Goal: Task Accomplishment & Management: Manage account settings

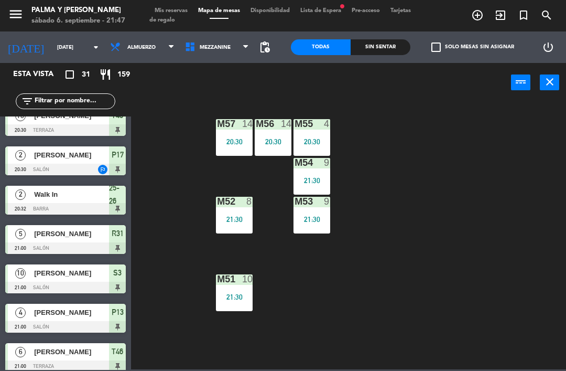
scroll to position [334, 0]
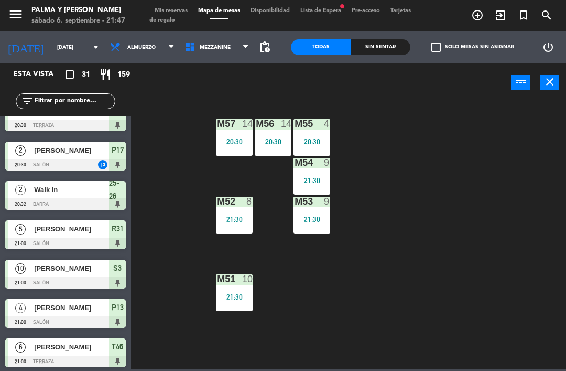
click at [378, 54] on div "Sin sentar" at bounding box center [381, 47] width 60 height 16
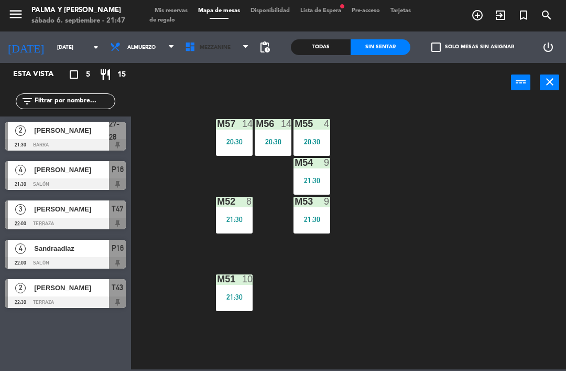
click at [205, 53] on span "Mezzanine" at bounding box center [217, 47] width 75 height 23
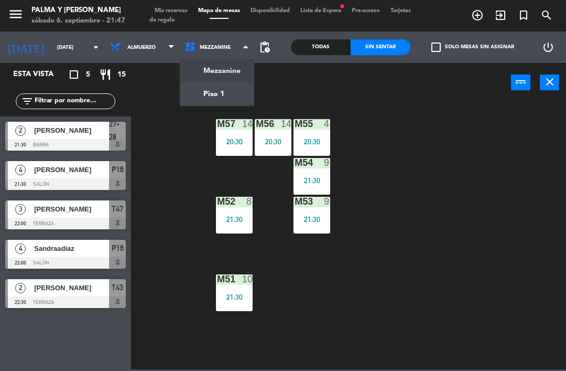
click at [78, 170] on span "[PERSON_NAME]" at bounding box center [71, 169] width 75 height 11
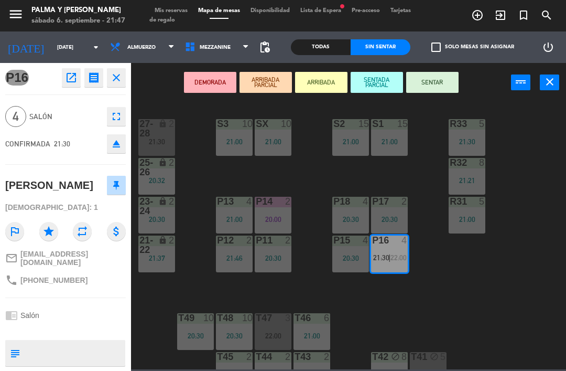
click at [392, 256] on span "22:00" at bounding box center [399, 257] width 16 height 8
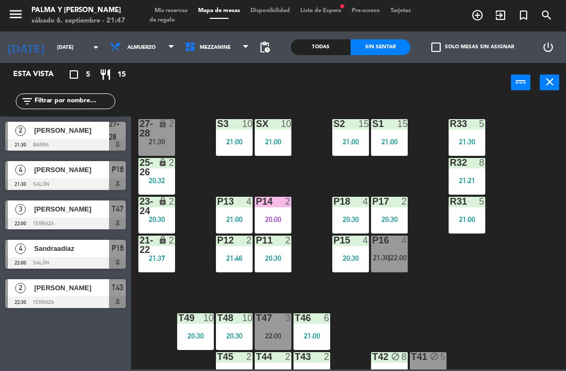
click at [385, 260] on span "21:30" at bounding box center [381, 257] width 16 height 8
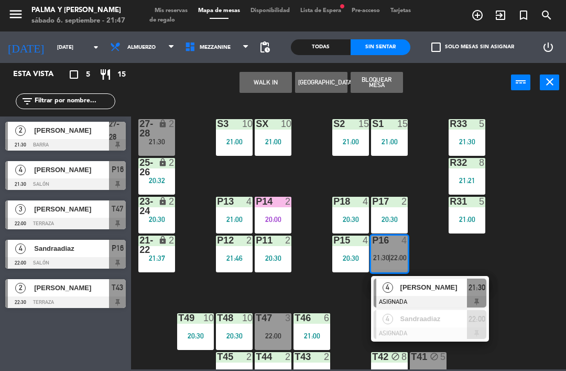
click at [437, 289] on span "[PERSON_NAME]" at bounding box center [434, 287] width 67 height 11
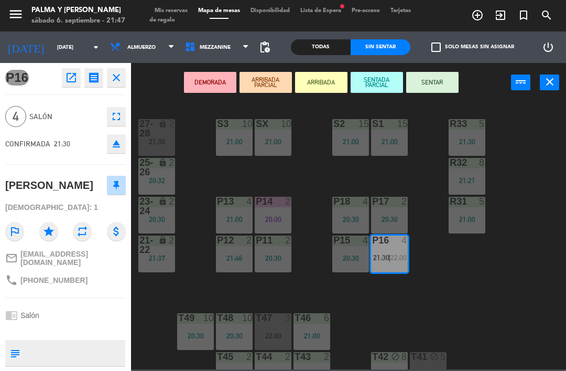
click at [437, 81] on button "SENTAR" at bounding box center [432, 82] width 52 height 21
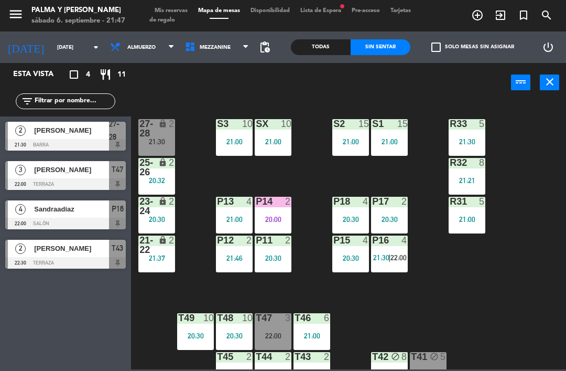
click at [391, 253] on span "22:00" at bounding box center [399, 257] width 16 height 8
click at [543, 276] on div "R33 5 21:30 S1 15 21:00 S2 15 21:00 S3 10 21:00 SX 10 21:00 27-28 lock 2 21:30 …" at bounding box center [352, 235] width 430 height 269
click at [391, 266] on div "P16 4 21:30 | 22:00" at bounding box center [389, 253] width 37 height 37
click at [533, 174] on div "R33 5 21:30 S1 15 21:00 S2 15 21:00 S3 10 21:00 SX 10 21:00 27-28 lock 2 21:30 …" at bounding box center [352, 235] width 430 height 269
click at [276, 215] on span "22:00" at bounding box center [282, 219] width 16 height 8
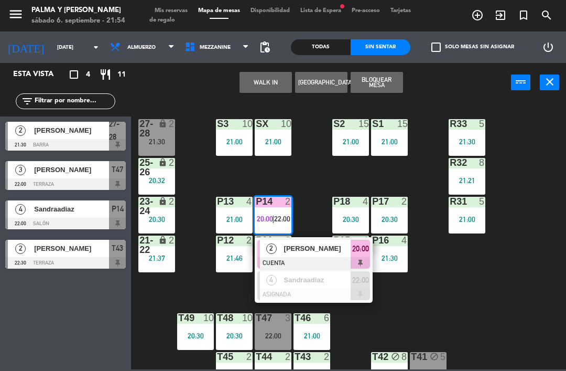
click at [315, 290] on div at bounding box center [314, 294] width 113 height 12
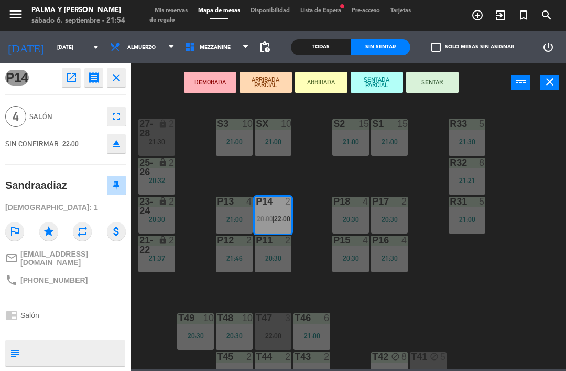
click at [275, 216] on span "22:00" at bounding box center [282, 219] width 16 height 8
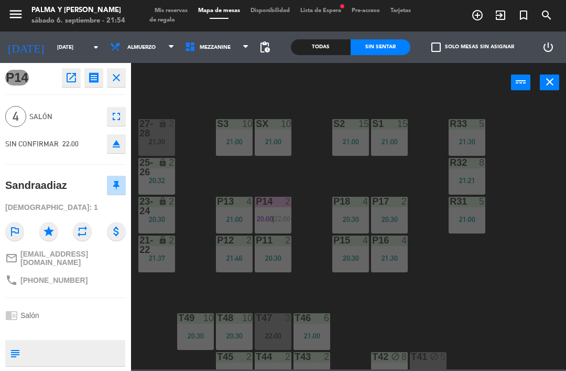
click at [264, 216] on span "20:00" at bounding box center [265, 219] width 16 height 8
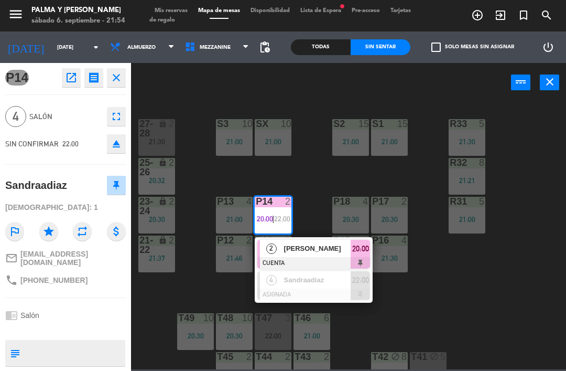
click at [306, 253] on span "[PERSON_NAME]" at bounding box center [317, 248] width 67 height 11
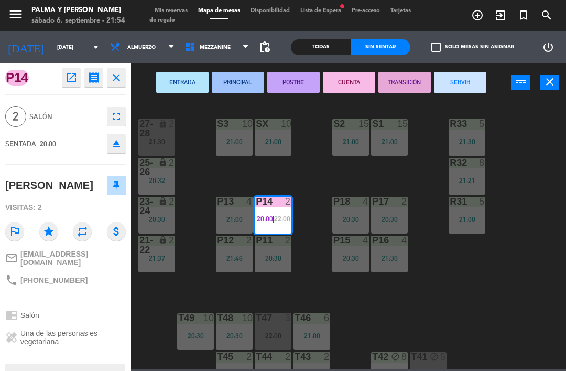
click at [465, 83] on button "SERVIR" at bounding box center [460, 82] width 52 height 21
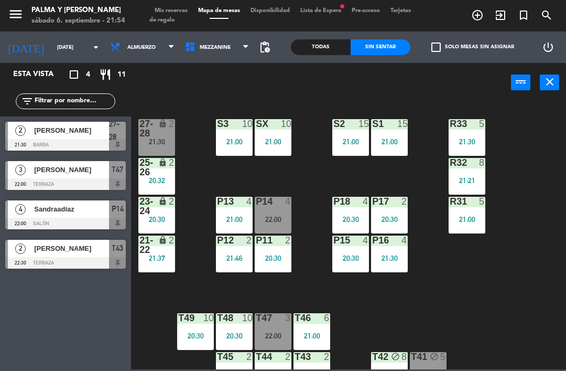
click at [274, 217] on div "22:00" at bounding box center [273, 219] width 37 height 7
click at [491, 287] on div "R33 5 21:30 S1 15 21:00 S2 15 21:00 S3 10 21:00 SX 10 21:00 27-28 lock 2 21:30 …" at bounding box center [352, 235] width 430 height 269
click at [80, 215] on div "Sandraadiaz" at bounding box center [71, 208] width 76 height 17
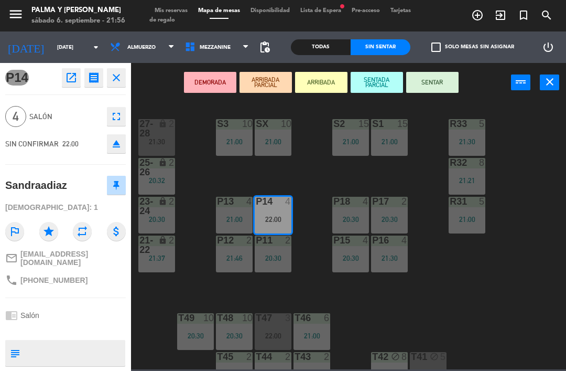
click at [442, 88] on button "SENTAR" at bounding box center [432, 82] width 52 height 21
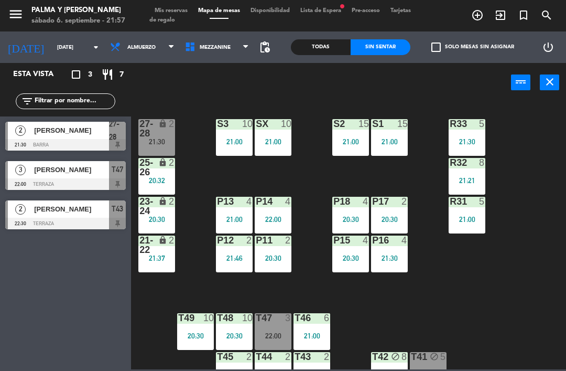
click at [24, 188] on div at bounding box center [65, 184] width 121 height 12
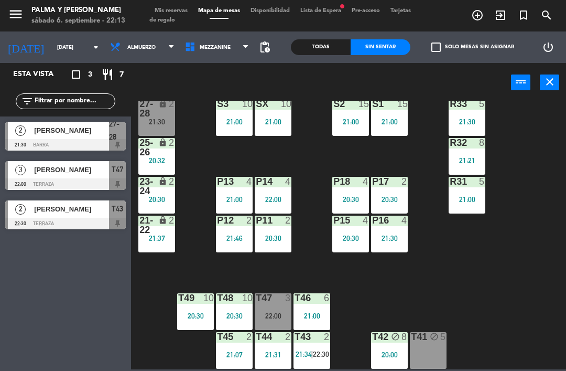
scroll to position [20, 0]
click at [234, 363] on div "T45 2 21:07" at bounding box center [234, 350] width 37 height 37
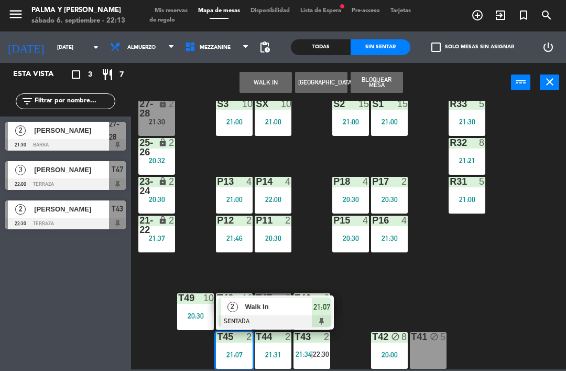
click at [279, 313] on div "Walk In" at bounding box center [278, 306] width 68 height 17
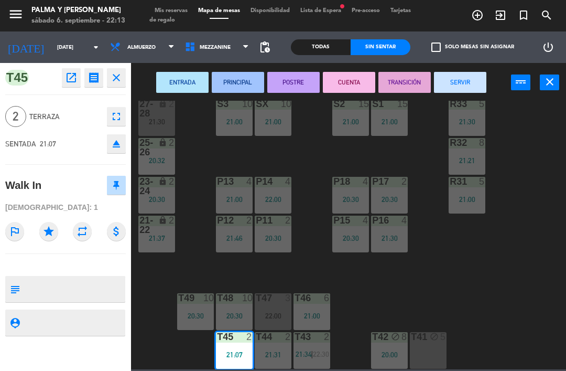
click at [295, 81] on button "POSTRE" at bounding box center [293, 82] width 52 height 21
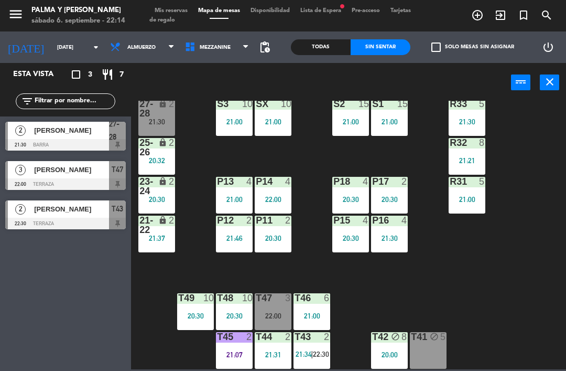
click at [324, 8] on span "Lista de Espera fiber_manual_record" at bounding box center [320, 11] width 51 height 6
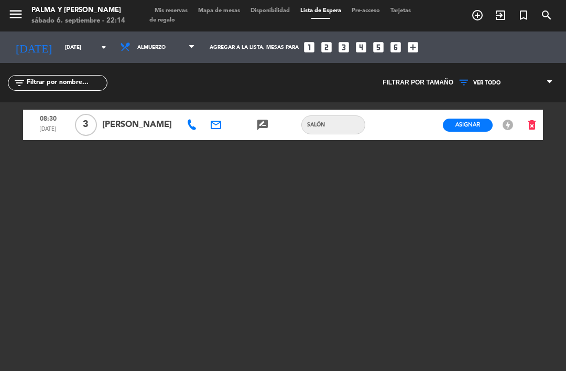
click at [181, 23] on span "Tarjetas de regalo" at bounding box center [280, 15] width 262 height 15
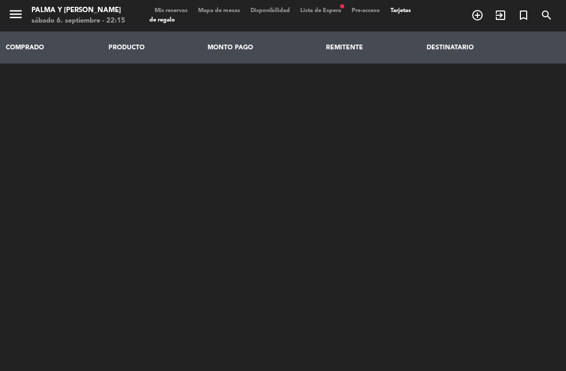
click at [232, 9] on span "Mapa de mesas" at bounding box center [219, 11] width 52 height 6
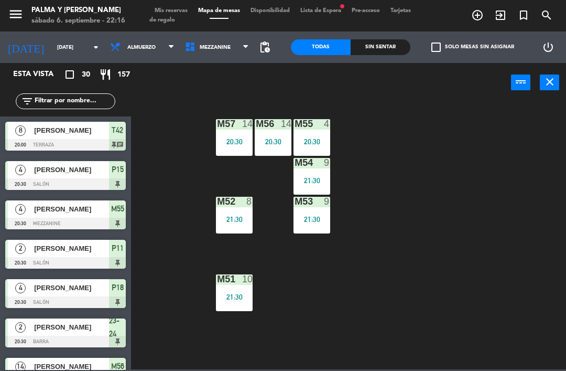
click at [202, 41] on span "Mezzanine" at bounding box center [217, 47] width 75 height 23
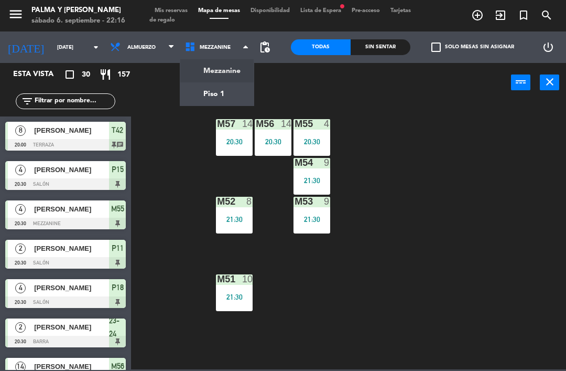
click at [227, 87] on ng-component "menu Palma y [PERSON_NAME][DATE] 6. septiembre - 22:16 Mis reservas Mapa de mes…" at bounding box center [283, 184] width 566 height 369
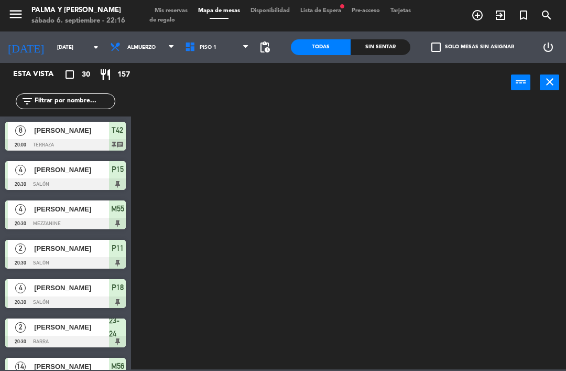
click at [222, 49] on span "Piso 1" at bounding box center [217, 47] width 75 height 23
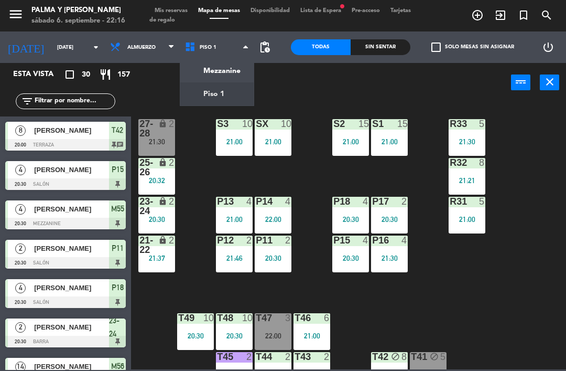
click at [538, 309] on div "R33 5 21:30 S1 15 21:00 S2 15 21:00 S3 10 21:00 SX 10 21:00 27-28 lock 2 21:30 …" at bounding box center [352, 235] width 430 height 269
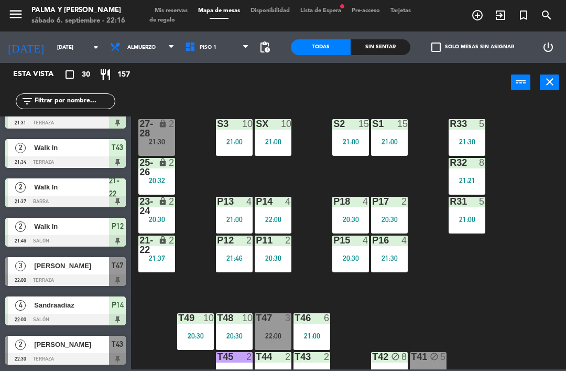
scroll to position [927, 0]
click at [383, 41] on div "Sin sentar" at bounding box center [381, 47] width 60 height 16
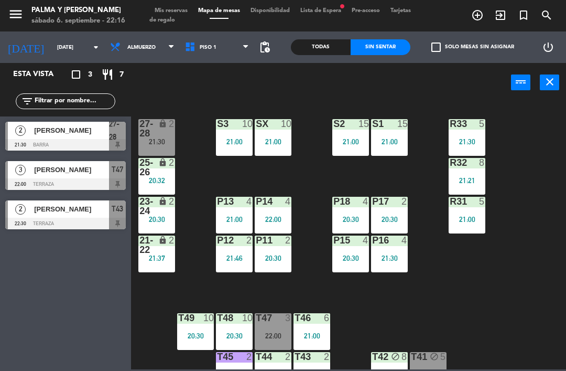
scroll to position [0, 0]
click at [256, 316] on div "T47" at bounding box center [256, 317] width 1 height 9
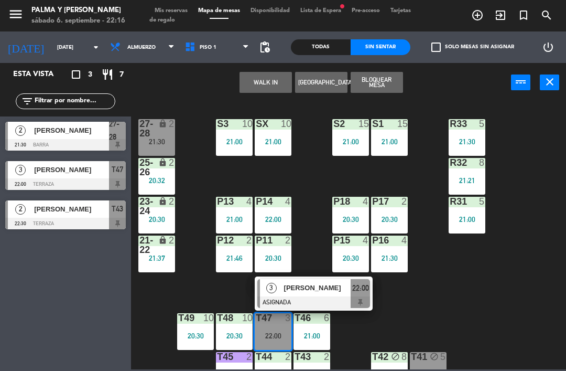
click at [327, 288] on span "[PERSON_NAME]" at bounding box center [317, 287] width 67 height 11
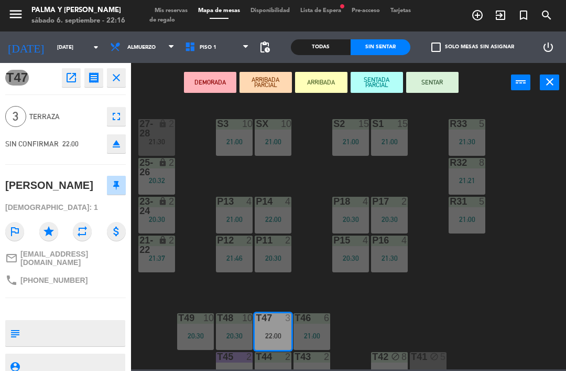
click at [445, 77] on button "SENTAR" at bounding box center [432, 82] width 52 height 21
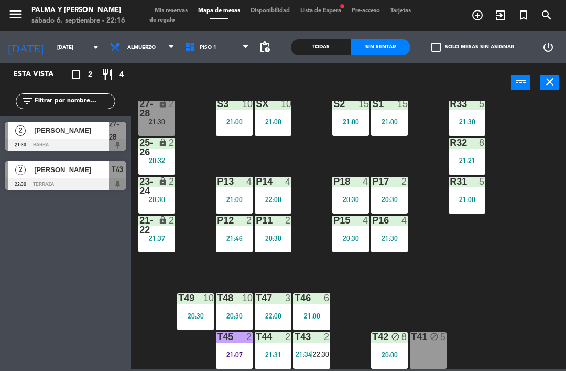
scroll to position [17, 0]
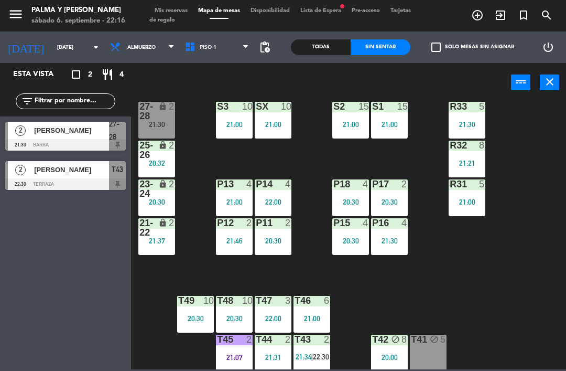
click at [84, 179] on div at bounding box center [65, 184] width 121 height 12
click at [518, 287] on div "R33 5 21:30 S1 15 21:00 S2 15 21:00 S3 10 21:00 SX 10 21:00 27-28 lock 2 21:30 …" at bounding box center [352, 235] width 430 height 269
click at [320, 359] on span "22:30" at bounding box center [321, 356] width 16 height 8
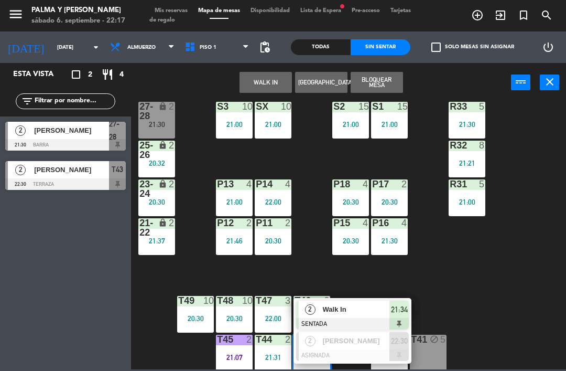
click at [352, 339] on span "[PERSON_NAME]" at bounding box center [356, 340] width 67 height 11
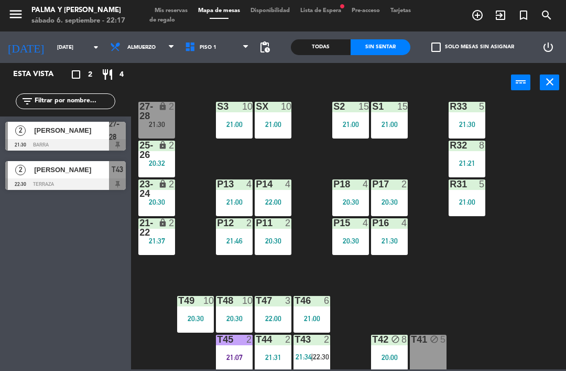
click at [318, 355] on span "22:30" at bounding box center [321, 356] width 16 height 8
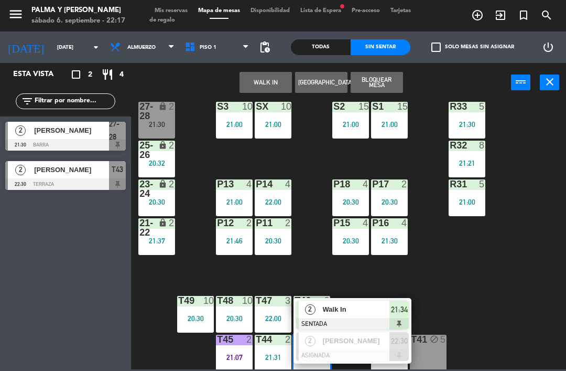
click at [361, 341] on span "[PERSON_NAME]" at bounding box center [356, 340] width 67 height 11
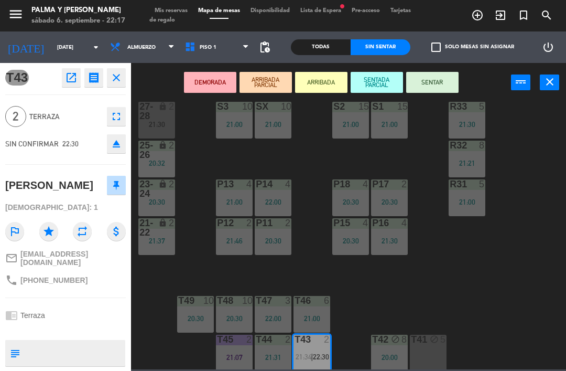
click at [433, 351] on div "T41 block 5" at bounding box center [428, 353] width 37 height 37
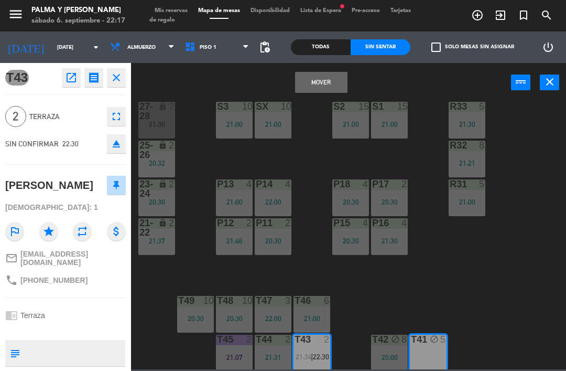
click at [337, 79] on button "Mover" at bounding box center [321, 82] width 52 height 21
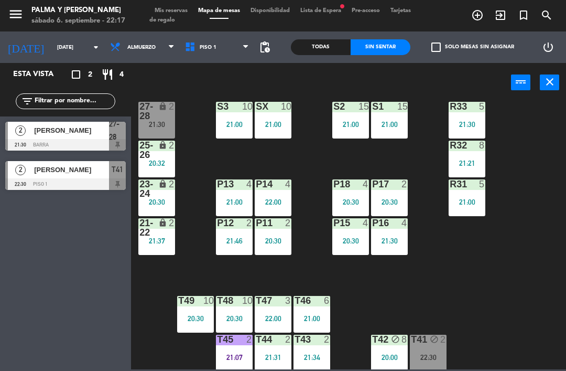
click at [532, 258] on div "R33 5 21:30 S1 15 21:00 S2 15 21:00 S3 10 21:00 SX 10 21:00 27-28 lock 2 21:30 …" at bounding box center [352, 235] width 430 height 269
click at [435, 348] on div "T41 block 2 22:30" at bounding box center [428, 353] width 37 height 37
click at [522, 255] on div "R33 5 21:30 S1 15 21:00 S2 15 21:00 S3 10 21:00 SX 10 21:00 27-28 lock 2 21:30 …" at bounding box center [352, 235] width 430 height 269
click at [73, 180] on div at bounding box center [65, 184] width 121 height 12
click at [430, 345] on div "block" at bounding box center [428, 340] width 17 height 10
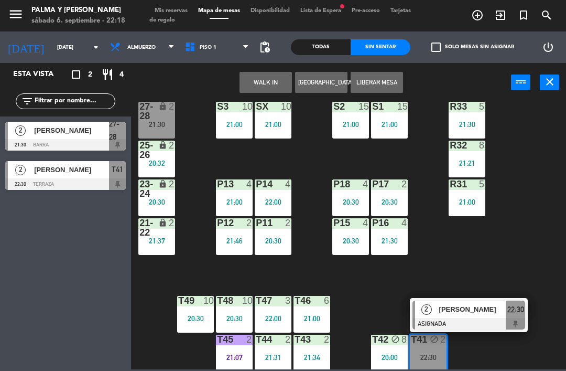
click at [381, 77] on button "Liberar Mesa" at bounding box center [377, 82] width 52 height 21
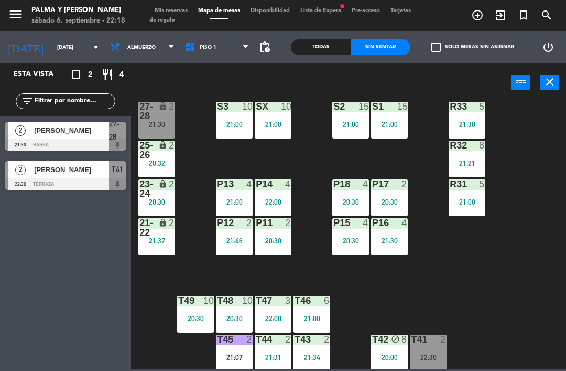
click at [437, 344] on div "2" at bounding box center [445, 339] width 17 height 9
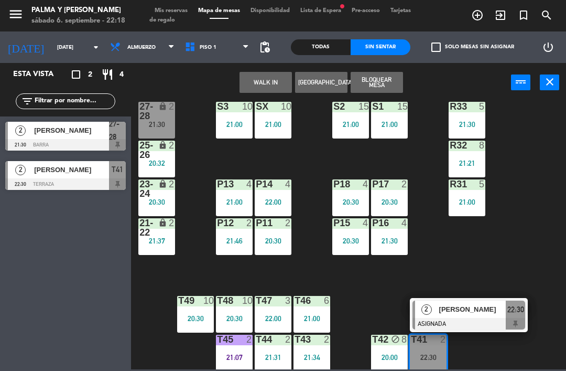
click at [452, 321] on div at bounding box center [469, 324] width 113 height 12
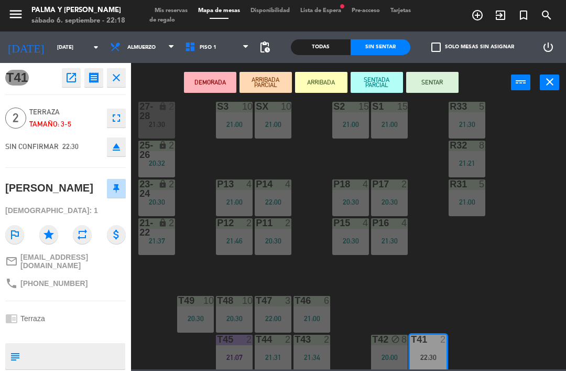
click at [439, 69] on div "DEMORADA ARRIBADA PARCIAL ARRIBADA SENTADA PARCIAL SENTAR power_input close" at bounding box center [321, 83] width 380 height 40
click at [432, 83] on button "SENTAR" at bounding box center [432, 82] width 52 height 21
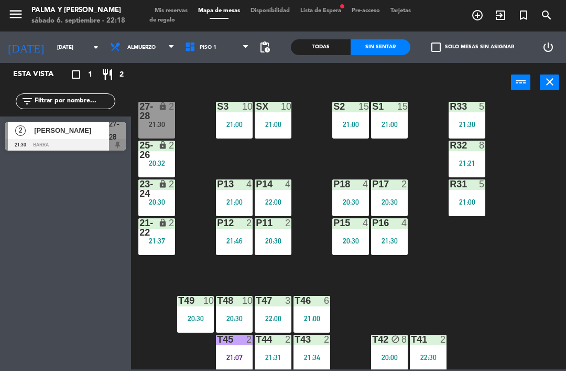
click at [392, 350] on div "T42 block 8 20:00" at bounding box center [389, 353] width 37 height 37
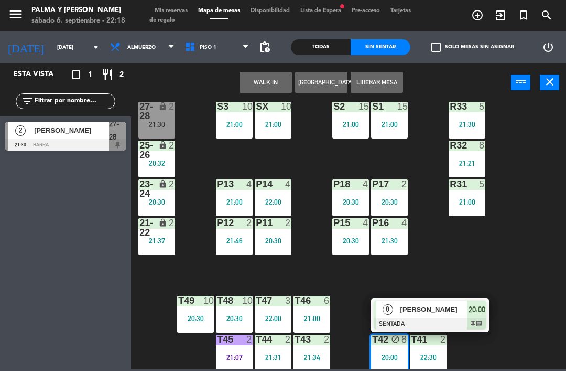
click at [380, 79] on button "Liberar Mesa" at bounding box center [377, 82] width 52 height 21
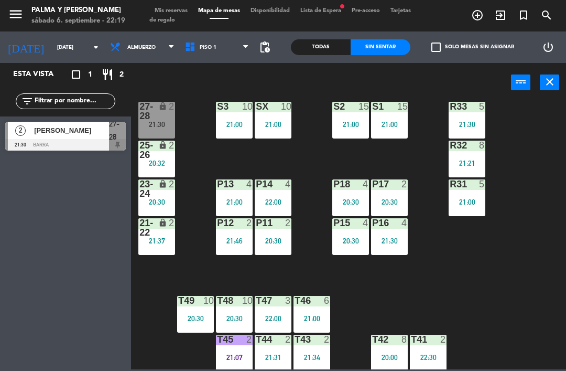
click at [51, 136] on div "[PERSON_NAME]" at bounding box center [71, 130] width 76 height 17
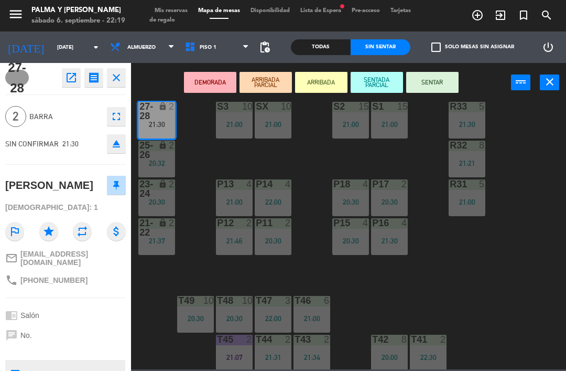
click at [67, 85] on button "open_in_new" at bounding box center [71, 77] width 19 height 19
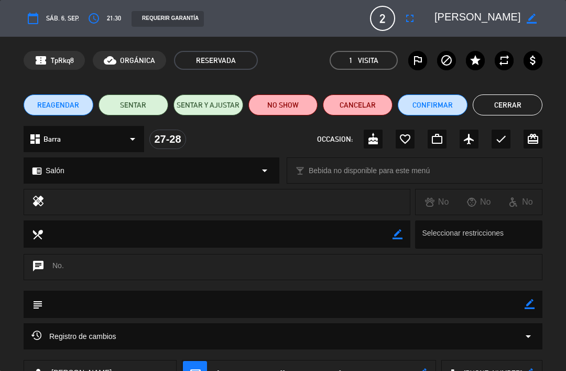
click at [275, 103] on button "NO SHOW" at bounding box center [284, 104] width 70 height 21
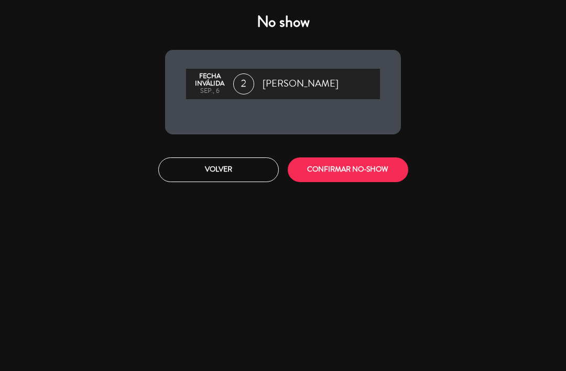
click at [350, 166] on button "CONFIRMAR NO-SHOW" at bounding box center [348, 169] width 121 height 25
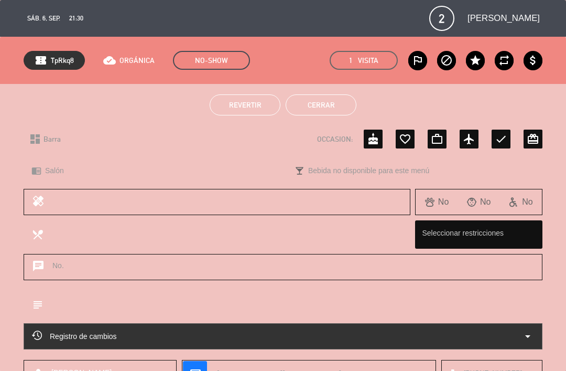
click at [318, 104] on button "Cerrar" at bounding box center [321, 104] width 71 height 21
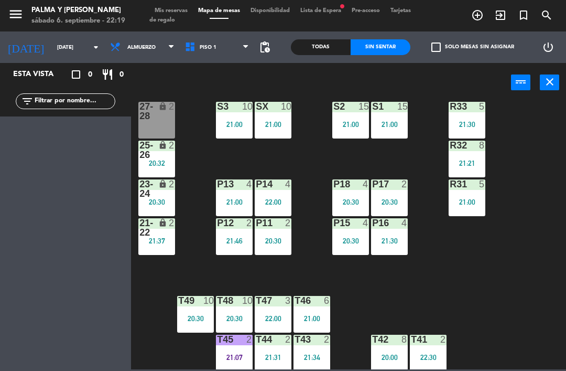
click at [317, 50] on div "Todas" at bounding box center [321, 47] width 60 height 16
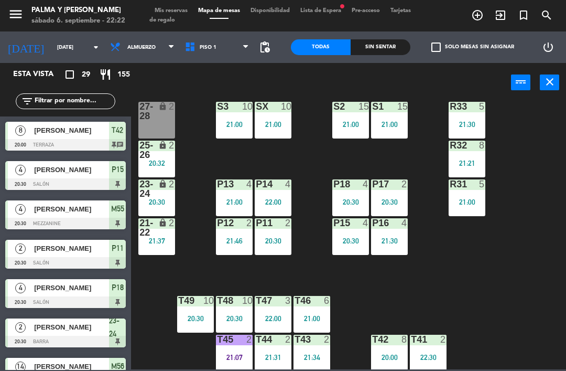
click at [247, 126] on div "21:00" at bounding box center [234, 124] width 37 height 7
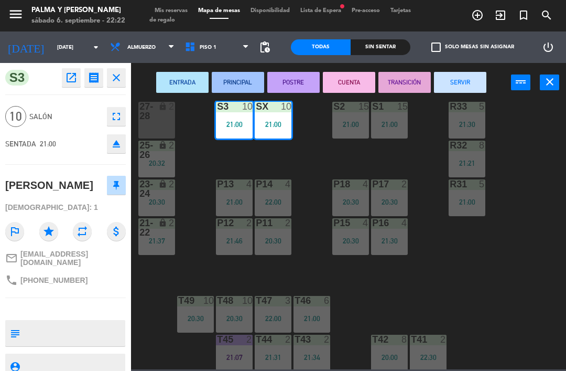
click at [113, 144] on icon "eject" at bounding box center [116, 143] width 13 height 13
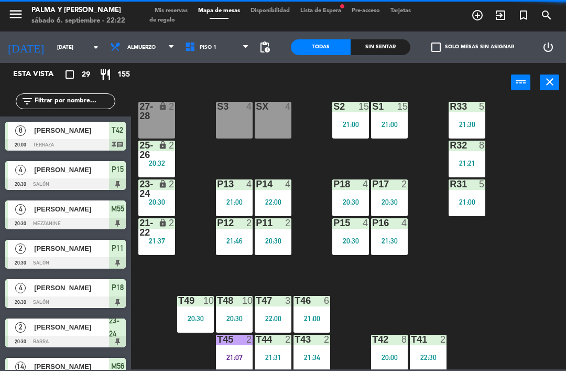
click at [87, 107] on input "text" at bounding box center [74, 101] width 81 height 12
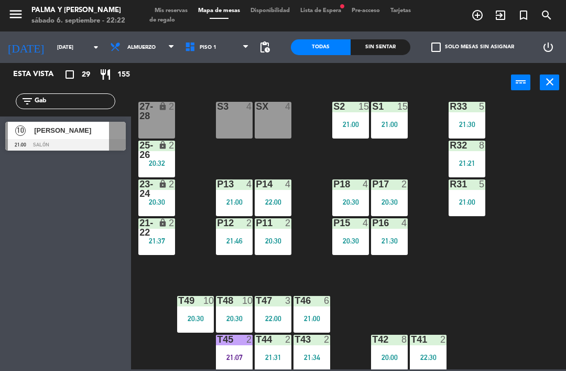
type input "Gab"
click at [75, 135] on span "[PERSON_NAME]" at bounding box center [71, 130] width 75 height 11
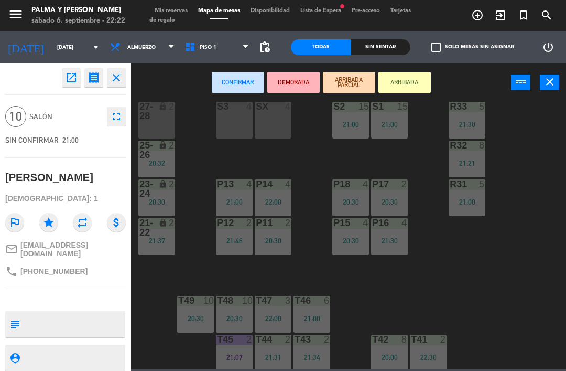
click at [232, 112] on div "S3 4" at bounding box center [234, 107] width 37 height 10
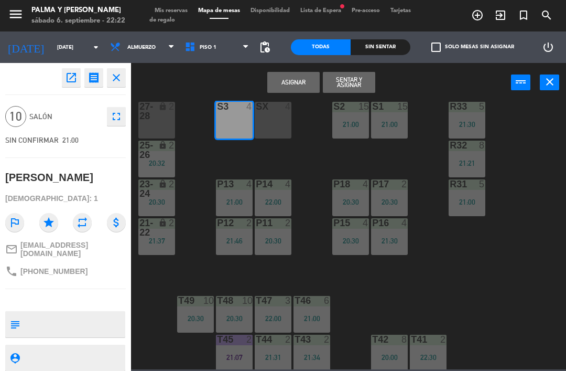
click at [301, 91] on button "Asignar" at bounding box center [293, 82] width 52 height 21
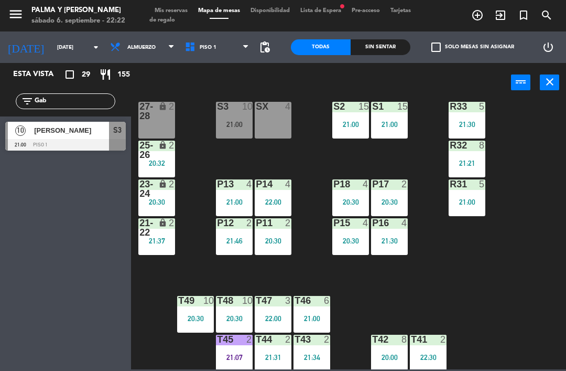
click at [271, 126] on div "SX 4" at bounding box center [273, 120] width 37 height 37
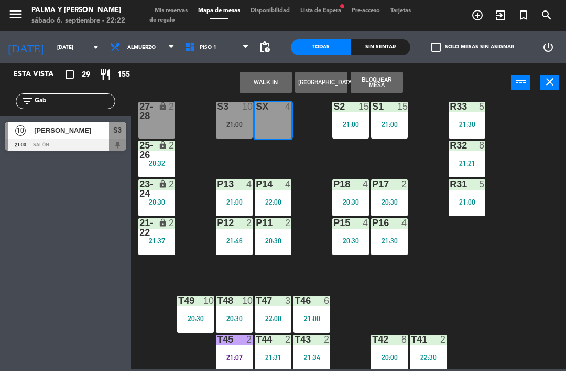
click at [263, 82] on button "WALK IN" at bounding box center [266, 82] width 52 height 21
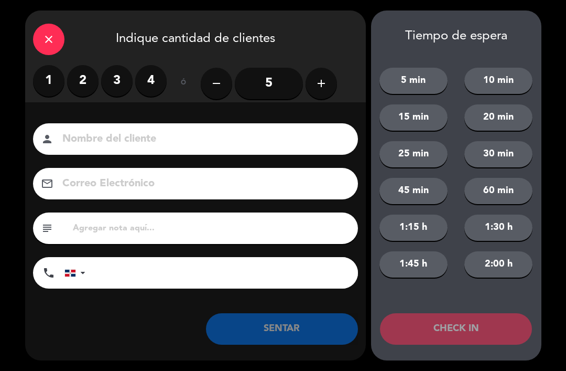
click at [91, 70] on label "2" at bounding box center [82, 80] width 31 height 31
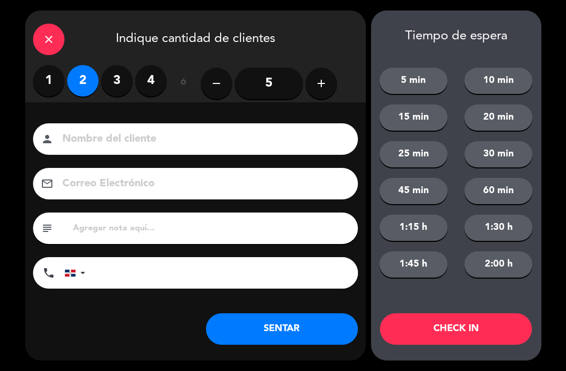
click at [202, 141] on input at bounding box center [202, 139] width 283 height 18
type input "[PERSON_NAME]"
click at [344, 331] on button "SENTAR" at bounding box center [282, 328] width 152 height 31
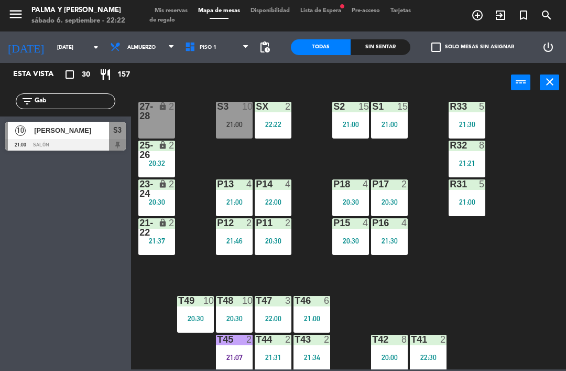
click at [227, 119] on div "S3 10 21:00" at bounding box center [234, 120] width 37 height 37
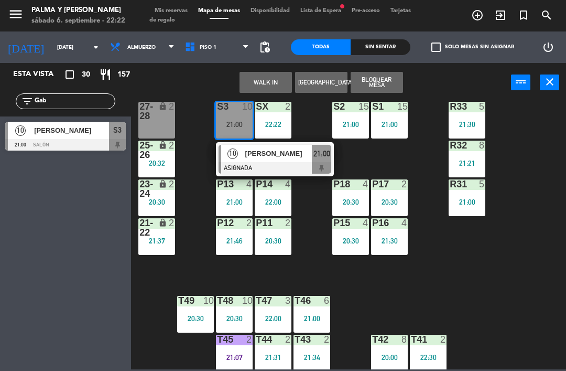
click at [258, 167] on div at bounding box center [275, 168] width 113 height 12
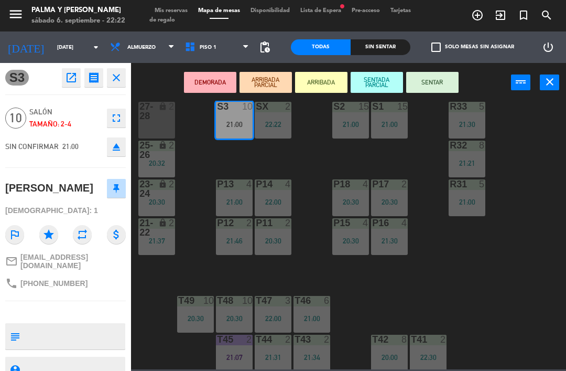
click at [445, 85] on button "SENTAR" at bounding box center [432, 82] width 52 height 21
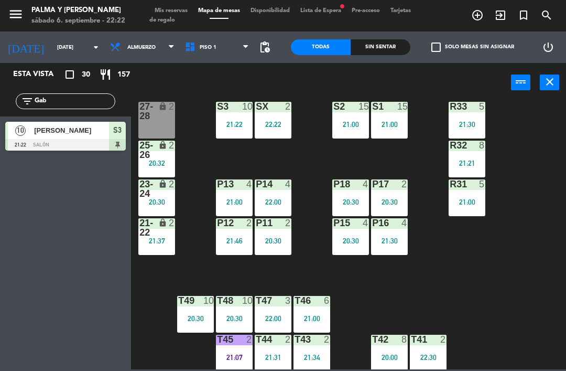
click at [529, 263] on div "R33 5 21:30 S1 15 21:00 S2 15 21:00 S3 10 21:22 SX 2 22:22 27-28 lock 2 R32 8 2…" at bounding box center [352, 235] width 430 height 269
click at [111, 107] on input "Gab" at bounding box center [74, 101] width 81 height 12
type input "G"
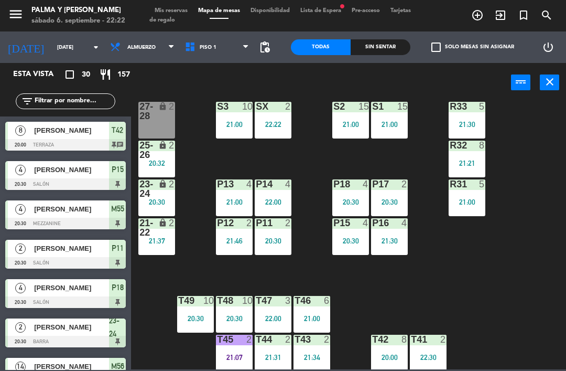
click at [545, 127] on div "R33 5 21:30 S1 15 21:00 S2 15 21:00 S3 10 21:00 SX 2 22:22 27-28 lock 2 R32 8 2…" at bounding box center [352, 235] width 430 height 269
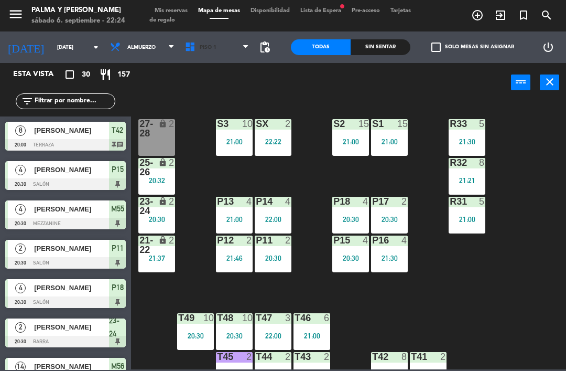
click at [180, 39] on span "Piso 1" at bounding box center [217, 47] width 75 height 23
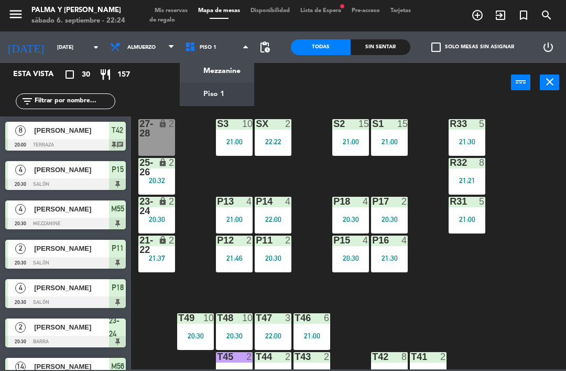
click at [222, 68] on ng-component "menu Palma y [PERSON_NAME][DATE] 6. septiembre - 22:24 Mis reservas Mapa de mes…" at bounding box center [283, 184] width 566 height 369
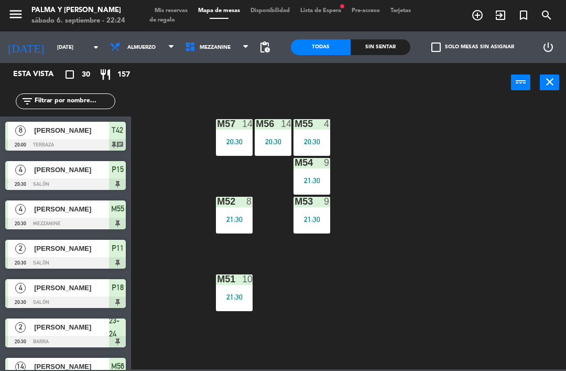
click at [314, 138] on div "20:30" at bounding box center [312, 141] width 37 height 7
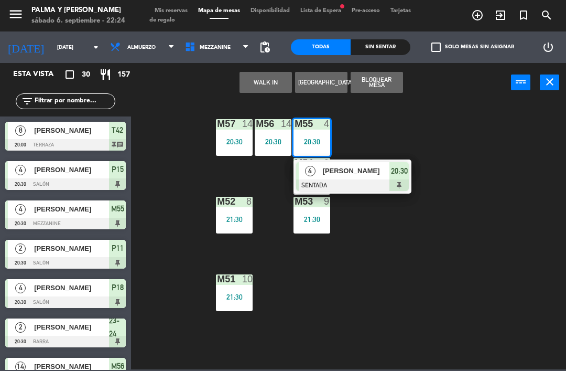
click at [357, 172] on span "[PERSON_NAME]" at bounding box center [356, 170] width 67 height 11
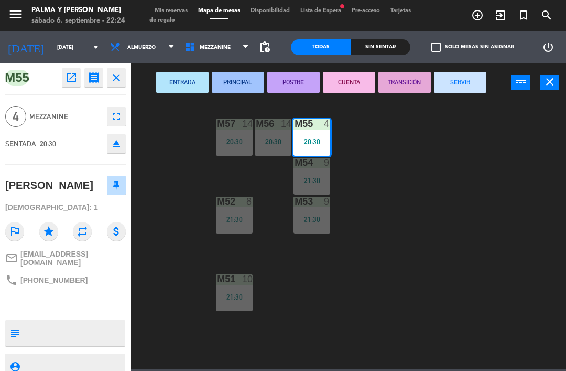
click at [352, 78] on button "CUENTA" at bounding box center [349, 82] width 52 height 21
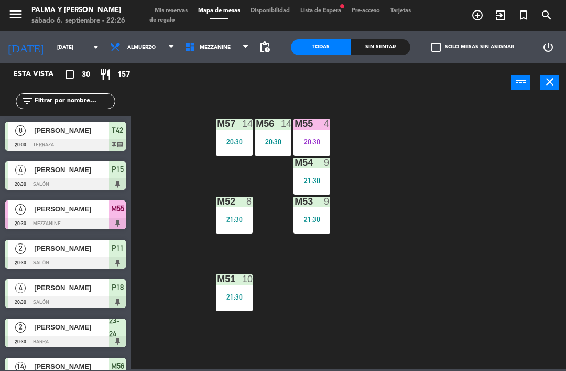
click at [206, 45] on span "Mezzanine" at bounding box center [215, 48] width 31 height 6
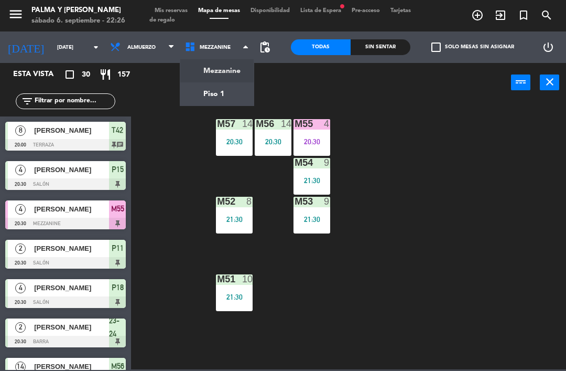
click at [209, 85] on ng-component "menu Palma y [PERSON_NAME][DATE] 6. septiembre - 22:26 Mis reservas Mapa de mes…" at bounding box center [283, 184] width 566 height 369
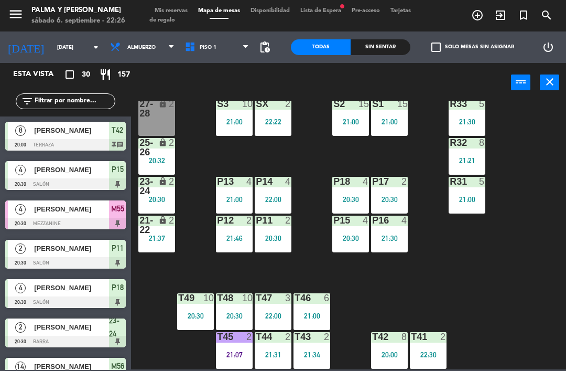
scroll to position [20, 0]
click at [279, 200] on div "22:00" at bounding box center [273, 199] width 37 height 7
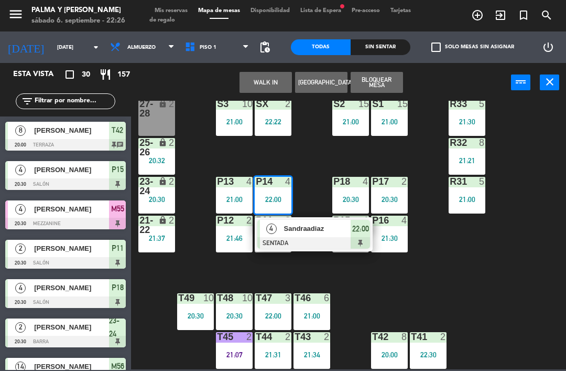
click at [231, 356] on div "21:07" at bounding box center [234, 354] width 37 height 7
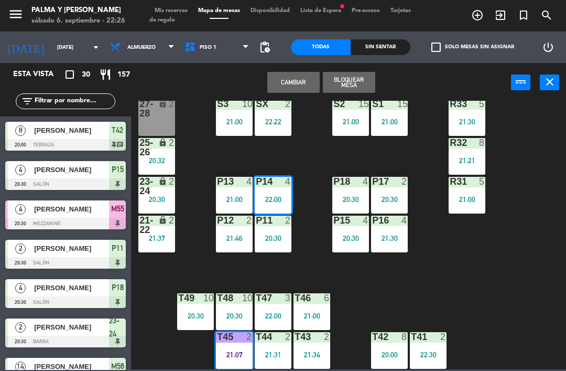
click at [236, 368] on div "T45 2 21:07" at bounding box center [234, 350] width 37 height 37
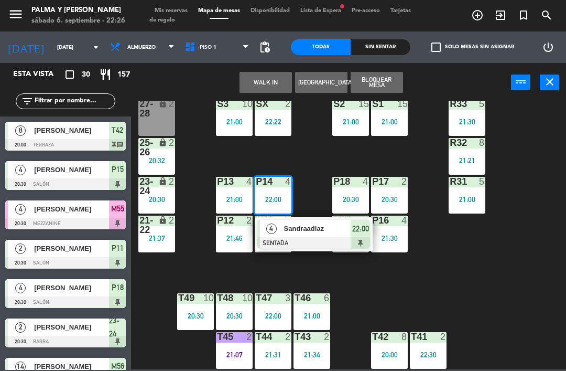
click at [235, 351] on div "21:07" at bounding box center [234, 354] width 37 height 7
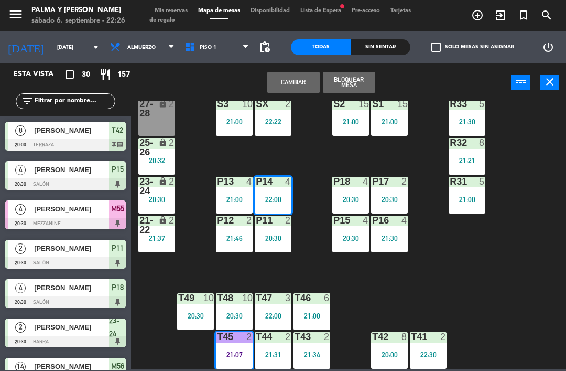
click at [238, 349] on div "T45 2 21:07" at bounding box center [234, 350] width 37 height 37
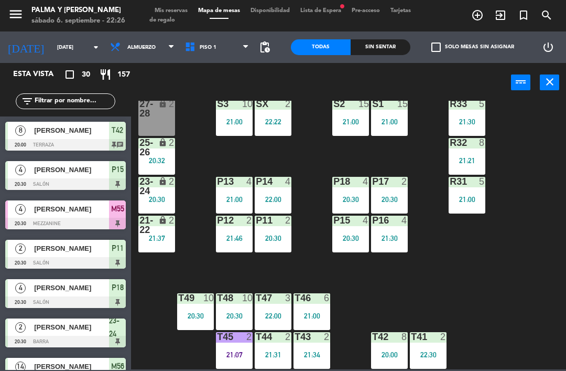
click at [240, 344] on div "T45 2 21:07" at bounding box center [234, 350] width 37 height 37
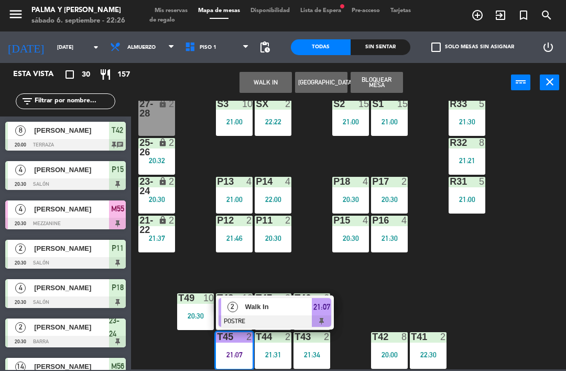
click at [264, 306] on span "Walk In" at bounding box center [278, 306] width 67 height 11
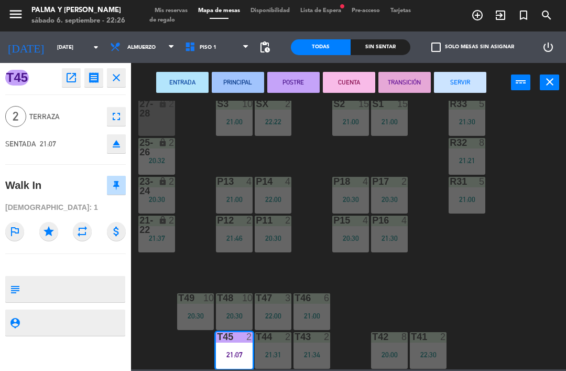
click at [357, 78] on button "CUENTA" at bounding box center [349, 82] width 52 height 21
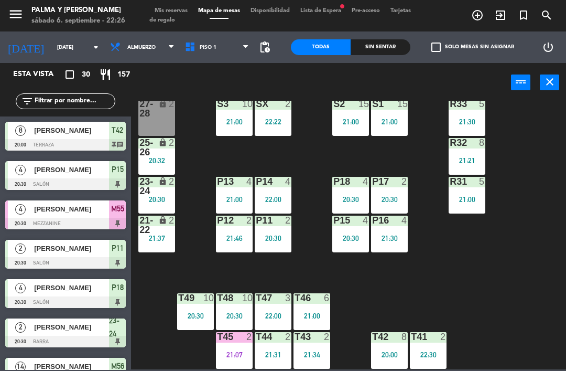
scroll to position [0, 0]
click at [200, 39] on span "Piso 1" at bounding box center [217, 47] width 75 height 23
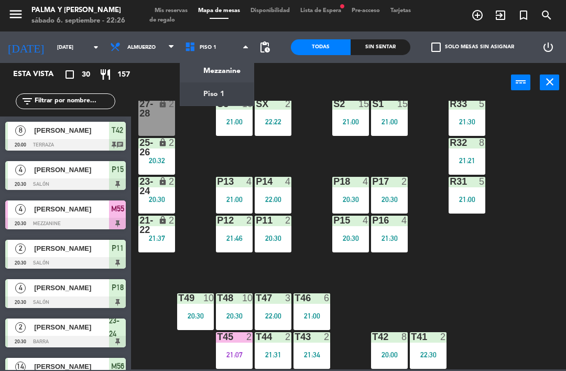
click at [228, 69] on ng-component "menu Palma y [PERSON_NAME][DATE] 6. septiembre - 22:26 Mis reservas Mapa de mes…" at bounding box center [283, 184] width 566 height 369
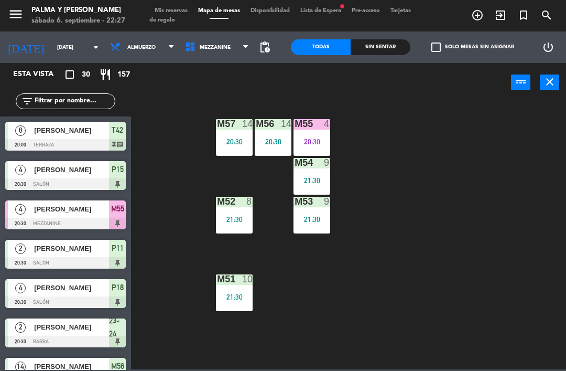
click at [315, 136] on div "M55 4 20:30" at bounding box center [312, 137] width 37 height 37
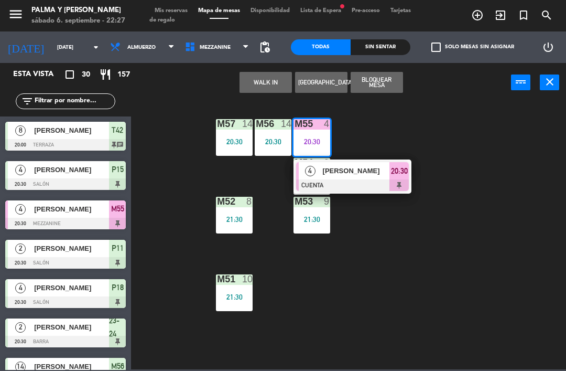
click at [361, 167] on span "[PERSON_NAME]" at bounding box center [356, 170] width 67 height 11
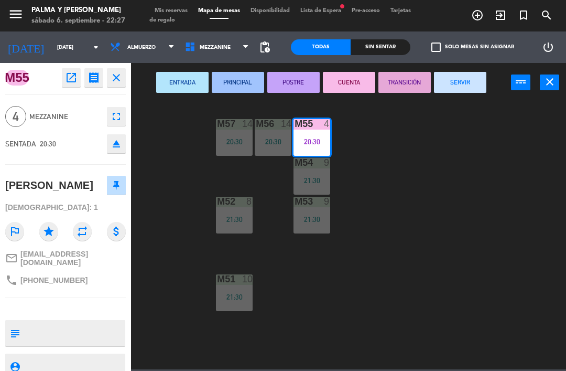
click at [452, 80] on button "SERVIR" at bounding box center [460, 82] width 52 height 21
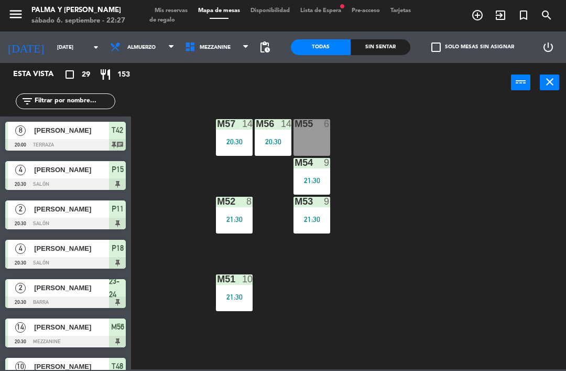
click at [316, 133] on div "M55 6" at bounding box center [312, 137] width 37 height 37
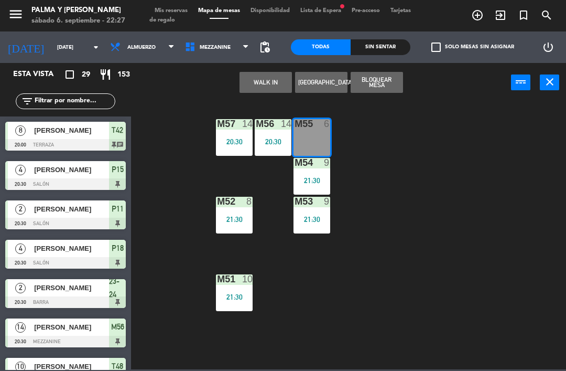
click at [274, 79] on button "WALK IN" at bounding box center [266, 82] width 52 height 21
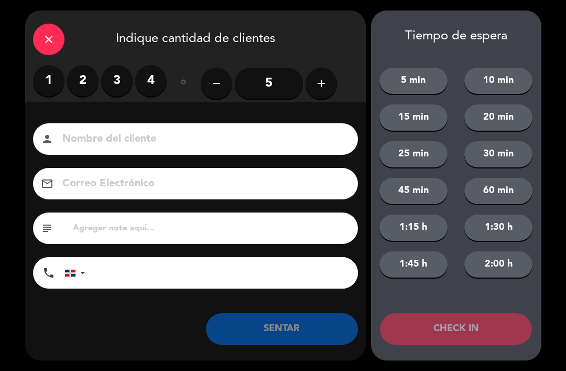
click at [74, 77] on label "2" at bounding box center [82, 80] width 31 height 31
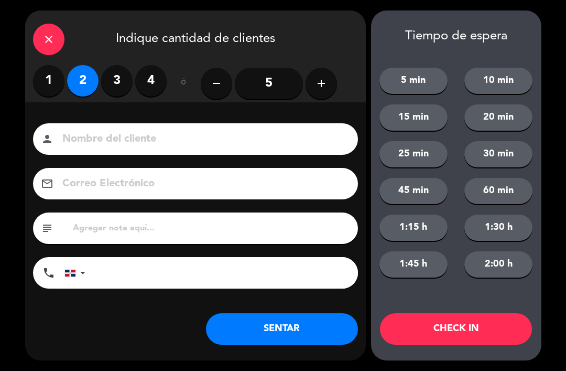
click at [295, 329] on button "SENTAR" at bounding box center [282, 328] width 152 height 31
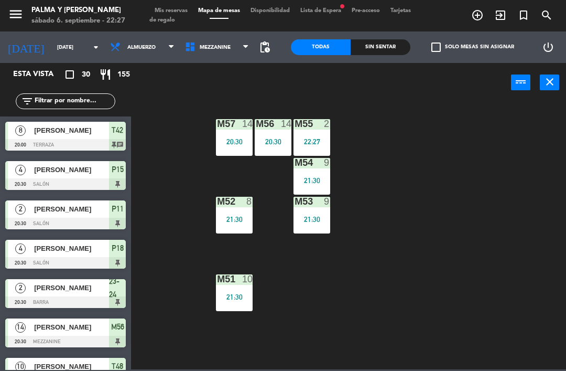
click at [209, 47] on span "Mezzanine" at bounding box center [215, 48] width 31 height 6
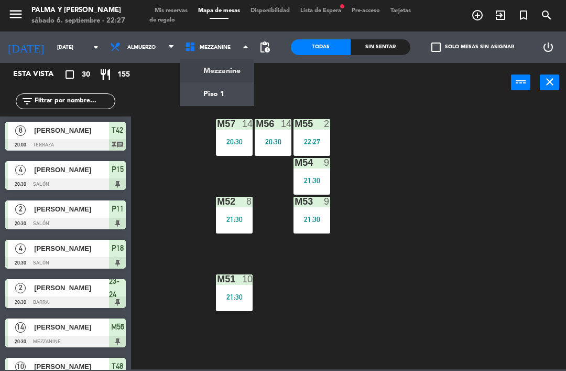
click at [210, 93] on ng-component "menu Palma y [PERSON_NAME][DATE] 6. septiembre - 22:27 Mis reservas Mapa de mes…" at bounding box center [283, 184] width 566 height 369
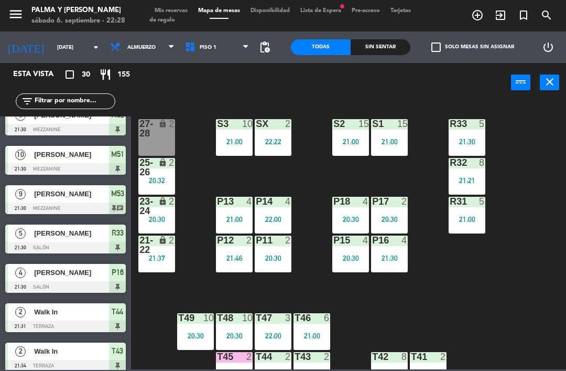
click at [71, 100] on input "text" at bounding box center [74, 101] width 81 height 12
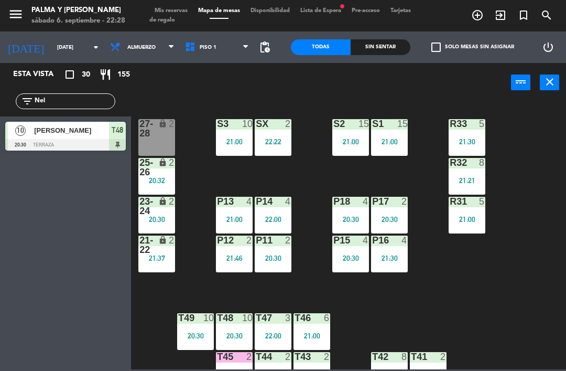
type input "Nel"
click at [77, 135] on span "[PERSON_NAME]" at bounding box center [71, 130] width 75 height 11
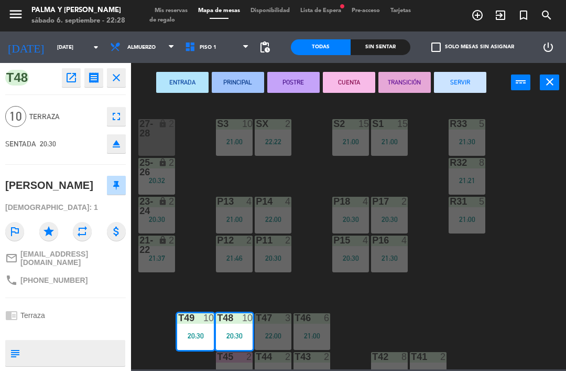
click at [0, 128] on div "T48 open_in_new receipt 8:30 PM [DATE] personas birthday [PERSON_NAME] T48+T49 …" at bounding box center [65, 217] width 131 height 308
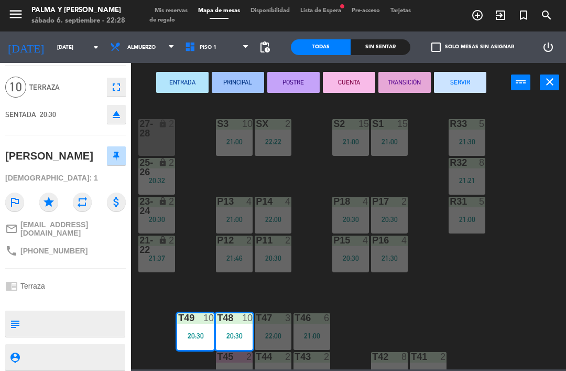
scroll to position [29, 0]
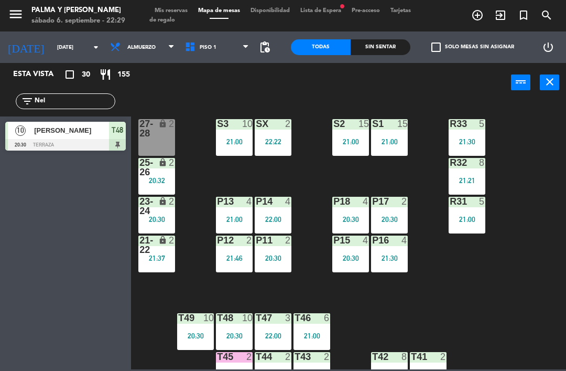
click at [243, 340] on div "T48 10 20:30" at bounding box center [234, 331] width 37 height 37
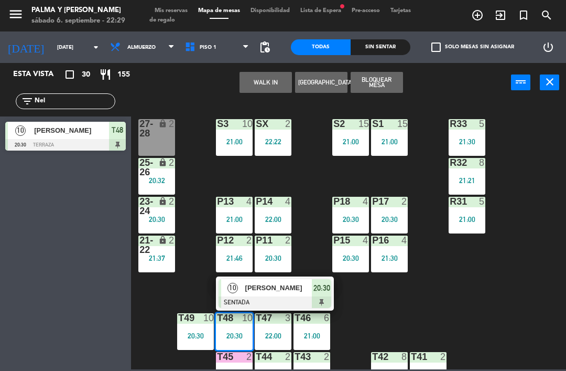
click at [299, 295] on div "[PERSON_NAME]" at bounding box center [278, 287] width 68 height 17
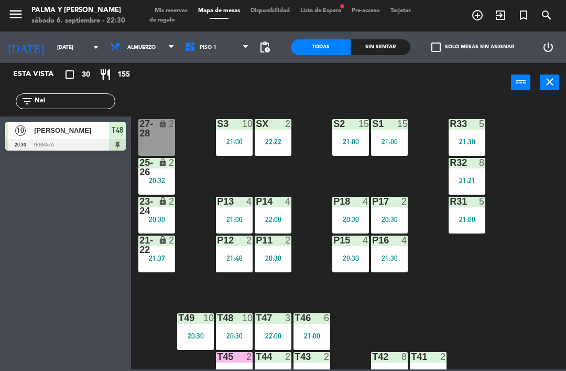
scroll to position [1, 0]
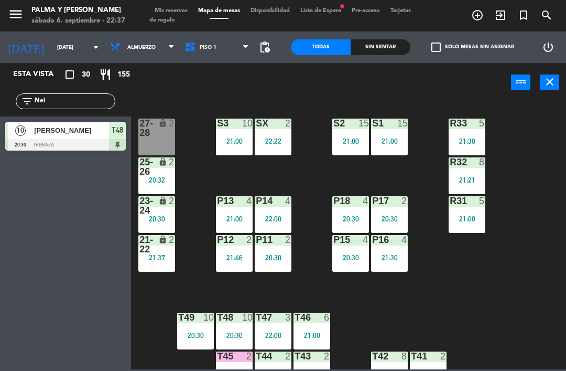
click at [292, 140] on div "22:22" at bounding box center [273, 140] width 37 height 7
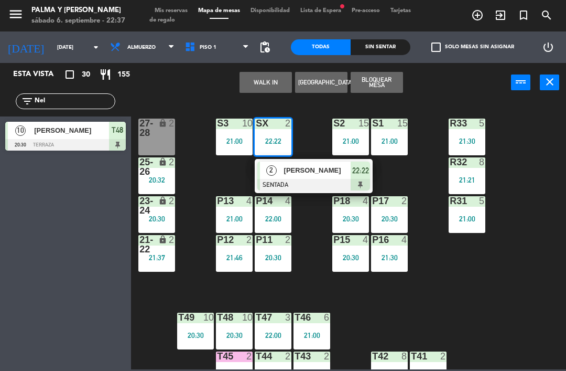
click at [222, 137] on div "21:00" at bounding box center [234, 140] width 37 height 7
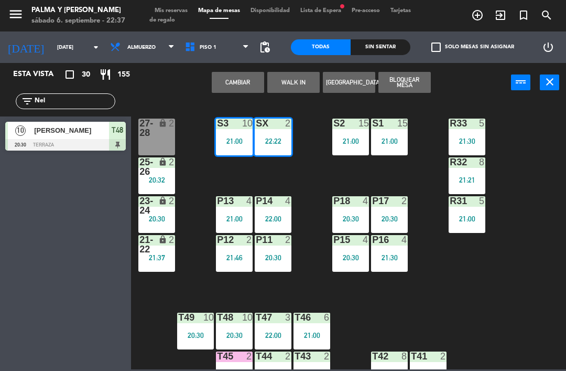
click at [236, 135] on div "S3 10 21:00" at bounding box center [234, 137] width 37 height 37
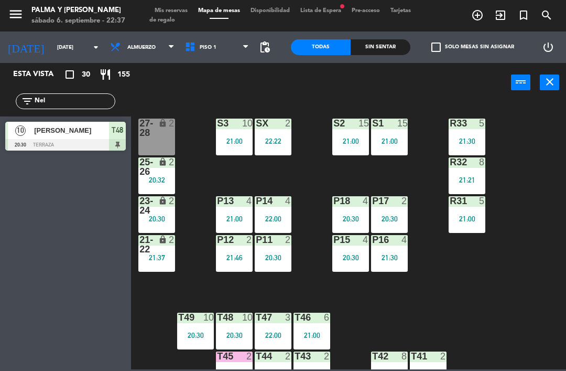
click at [476, 244] on div "R33 5 21:30 S1 15 21:00 S2 15 21:00 S3 10 21:00 SX 2 22:22 27-28 lock 2 R32 8 2…" at bounding box center [352, 235] width 430 height 269
click at [239, 131] on div "S3 10 21:00" at bounding box center [234, 137] width 37 height 37
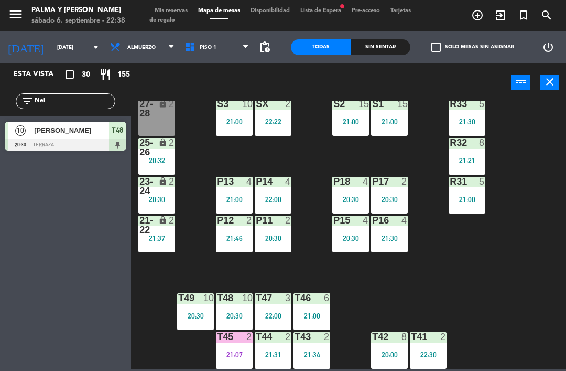
scroll to position [20, 0]
click at [236, 347] on div "T45 2 21:07" at bounding box center [234, 350] width 37 height 37
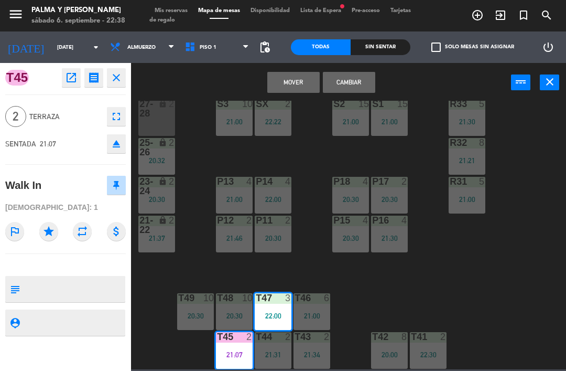
click at [237, 344] on div "T45 2 21:07" at bounding box center [234, 350] width 37 height 37
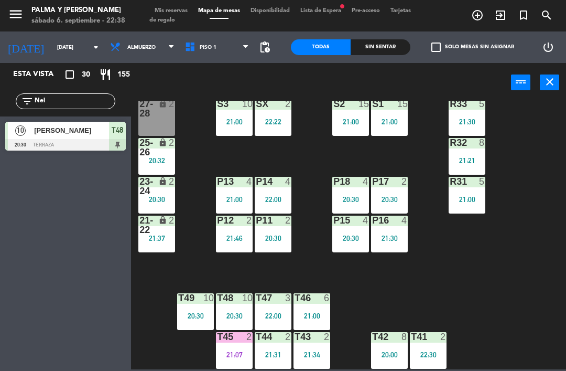
click at [166, 345] on div "R33 5 21:30 S1 15 21:00 S2 15 21:00 S3 10 21:00 SX 2 22:22 27-28 lock 2 R32 8 2…" at bounding box center [352, 235] width 430 height 269
click at [233, 351] on div "21:07" at bounding box center [234, 354] width 37 height 7
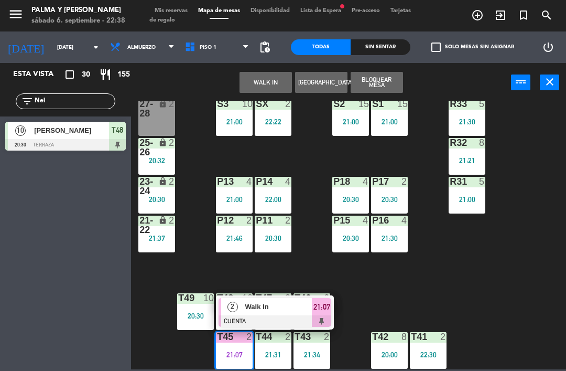
click at [264, 305] on span "Walk In" at bounding box center [278, 306] width 67 height 11
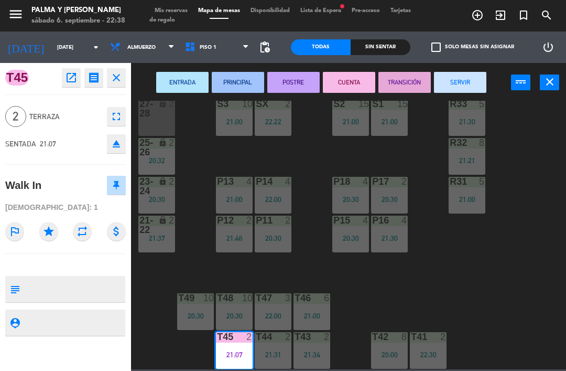
click at [462, 72] on button "SERVIR" at bounding box center [460, 82] width 52 height 21
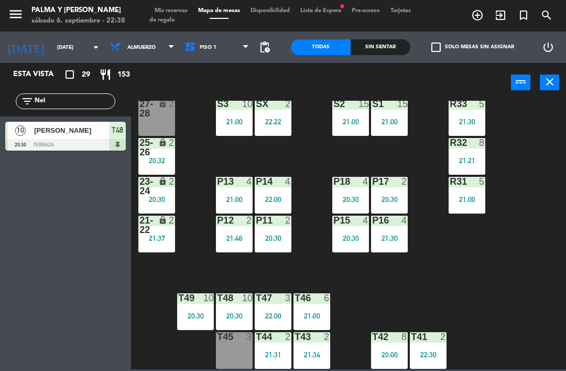
click at [231, 352] on div "T45 3" at bounding box center [234, 350] width 37 height 37
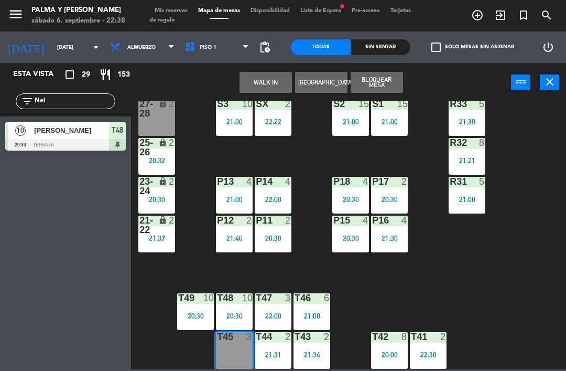
click at [389, 83] on button "Bloquear Mesa" at bounding box center [377, 82] width 52 height 21
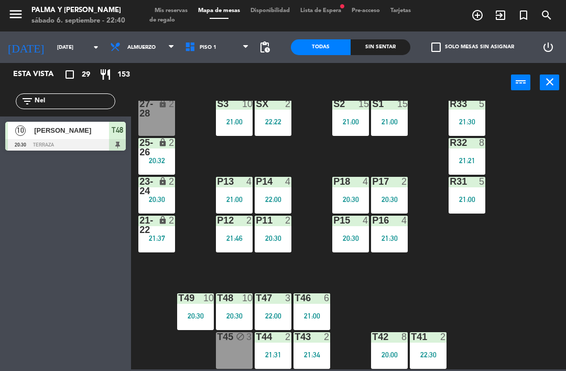
click at [470, 105] on div at bounding box center [467, 103] width 17 height 9
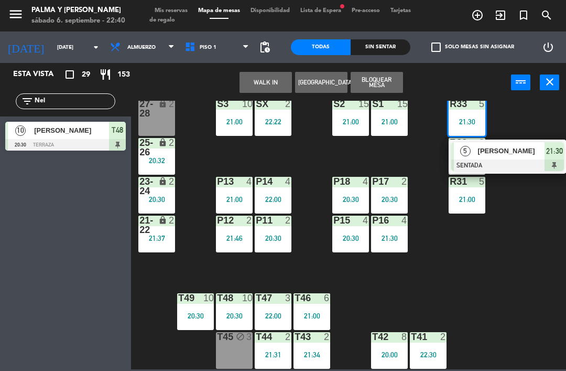
click at [514, 148] on span "[PERSON_NAME]" at bounding box center [511, 150] width 67 height 11
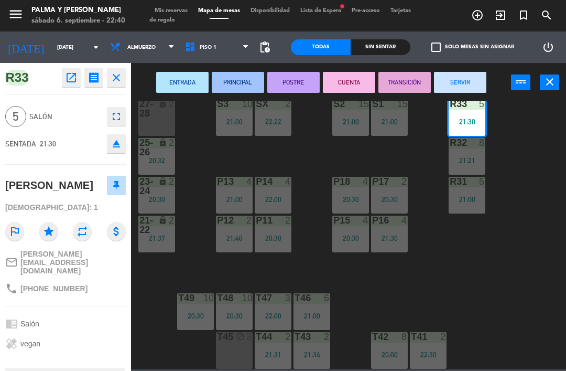
click at [460, 81] on button "SERVIR" at bounding box center [460, 82] width 52 height 21
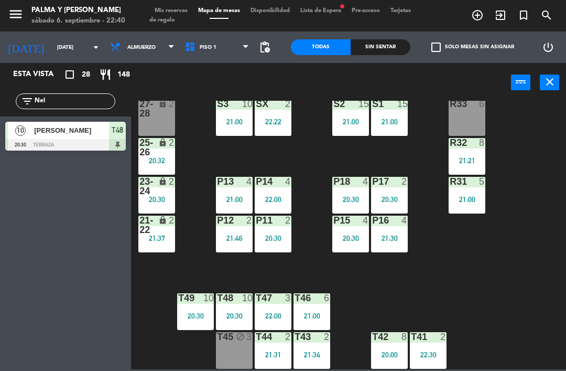
click at [474, 115] on div "R33 6" at bounding box center [467, 117] width 37 height 37
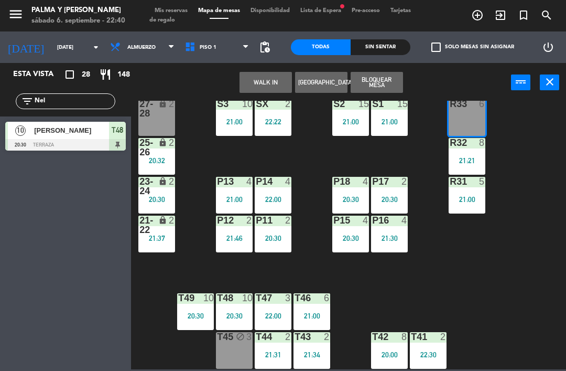
click at [383, 82] on button "Bloquear Mesa" at bounding box center [377, 82] width 52 height 21
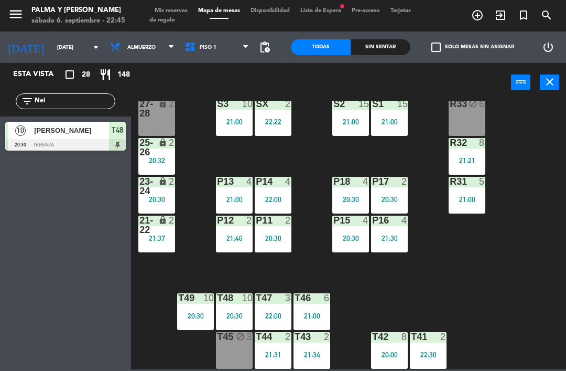
click at [233, 231] on div "P12 2 21:46" at bounding box center [234, 234] width 37 height 37
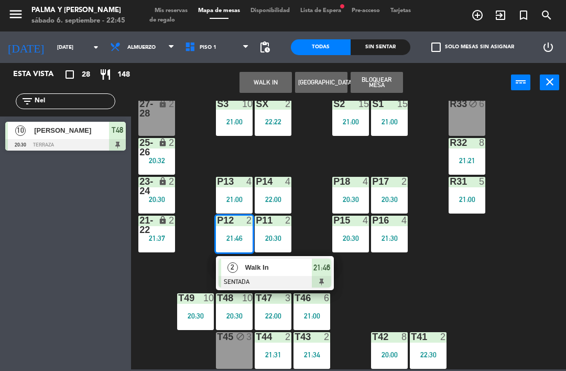
click at [263, 260] on div "Walk In" at bounding box center [278, 267] width 68 height 17
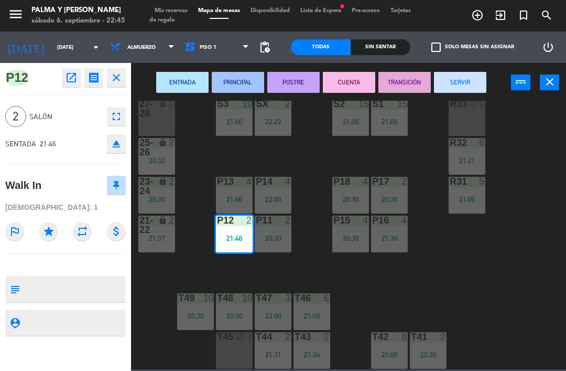
click at [357, 80] on button "CUENTA" at bounding box center [349, 82] width 52 height 21
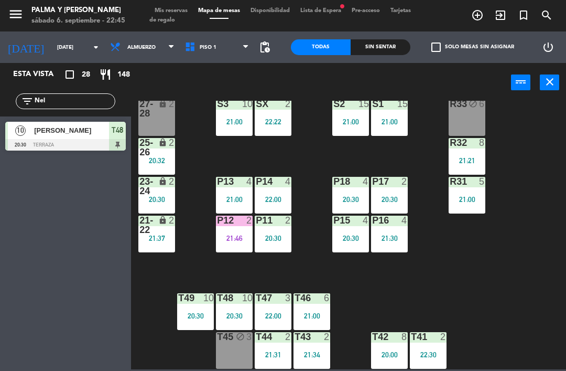
click at [442, 288] on div "R33 block 6 S1 15 21:00 S2 15 21:00 S3 10 21:00 SX 2 22:22 27-28 lock 2 R32 8 2…" at bounding box center [352, 235] width 430 height 269
click at [112, 103] on input "Nel" at bounding box center [74, 101] width 81 height 12
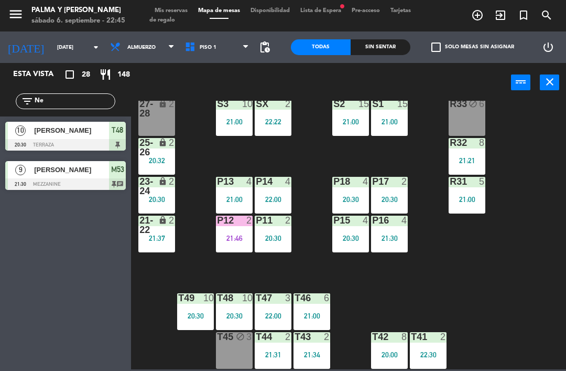
type input "N"
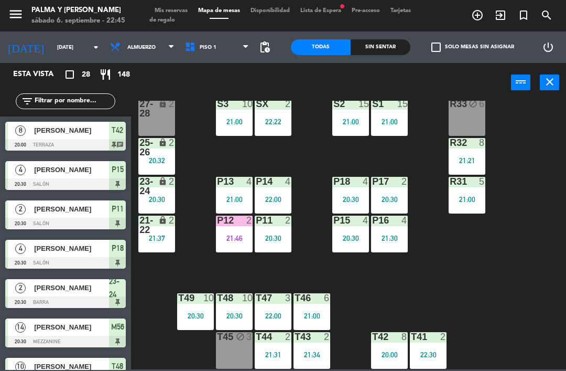
click at [540, 138] on div "R33 block 6 S1 15 21:00 S2 15 21:00 S3 10 21:00 SX 2 22:22 27-28 lock 2 R32 8 2…" at bounding box center [352, 235] width 430 height 269
click at [463, 135] on div "R33 block 6" at bounding box center [467, 117] width 37 height 37
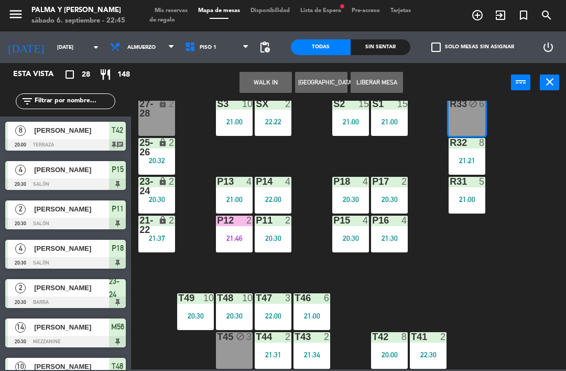
click at [382, 76] on button "Liberar Mesa" at bounding box center [377, 82] width 52 height 21
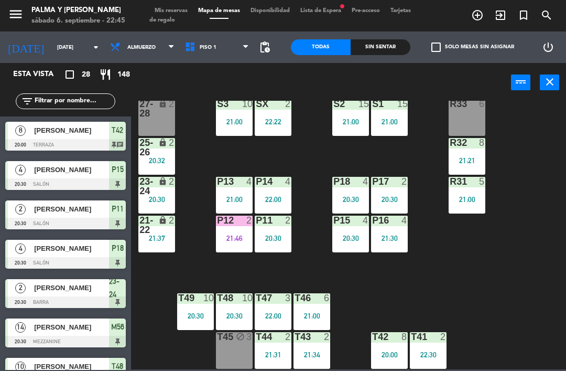
click at [239, 348] on div "T45 block 3" at bounding box center [234, 350] width 37 height 37
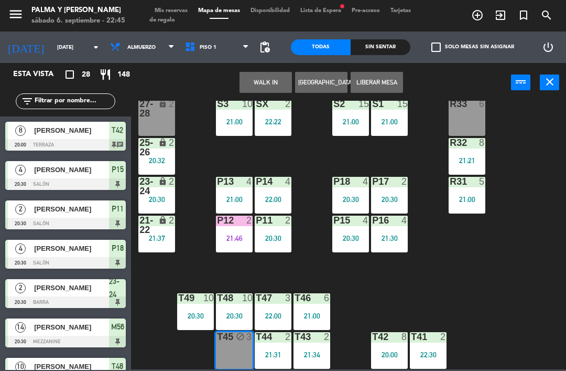
click at [389, 84] on button "Liberar Mesa" at bounding box center [377, 82] width 52 height 21
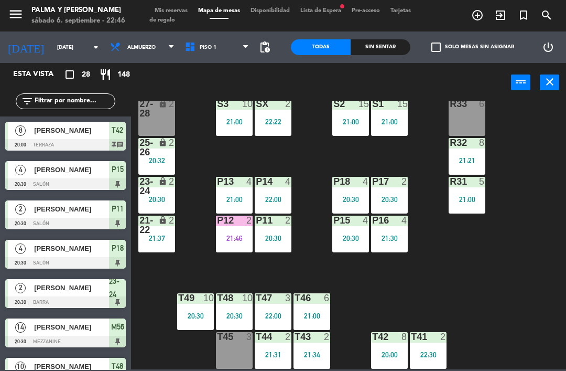
click at [140, 194] on div "23-24" at bounding box center [140, 186] width 1 height 19
click at [409, 282] on div "R33 6 S1 15 21:00 S2 15 21:00 S3 10 21:00 SX 2 22:22 27-28 lock 2 R32 8 21:21 2…" at bounding box center [352, 235] width 430 height 269
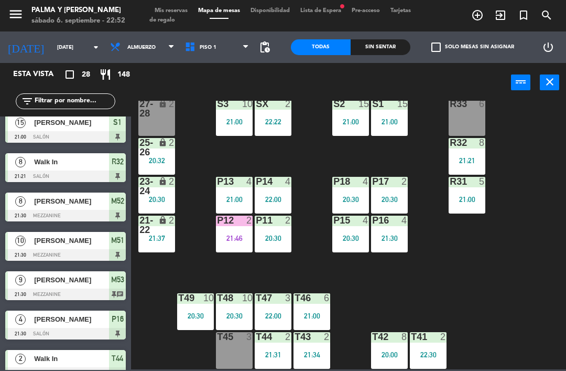
scroll to position [509, 0]
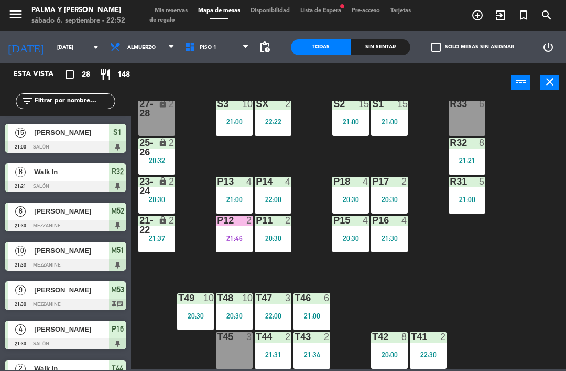
click at [244, 349] on div "T45 3" at bounding box center [234, 350] width 37 height 37
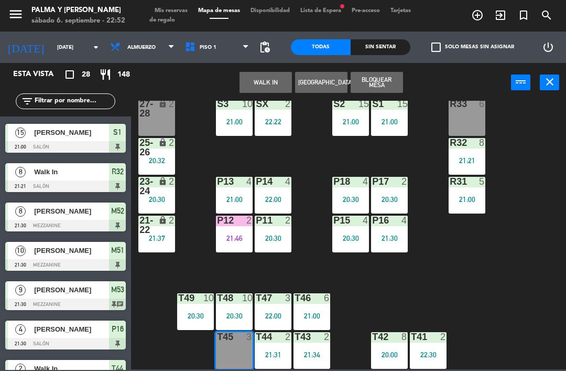
click at [258, 79] on button "WALK IN" at bounding box center [266, 82] width 52 height 21
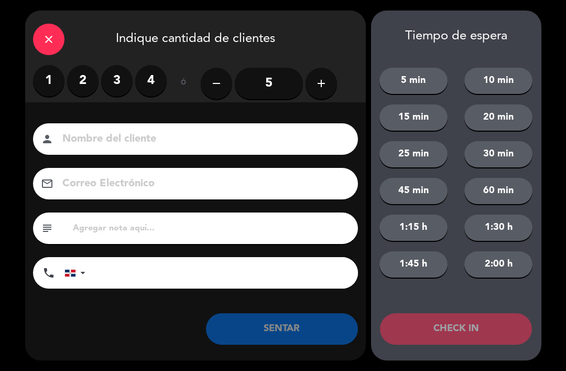
click at [82, 80] on label "2" at bounding box center [82, 80] width 31 height 31
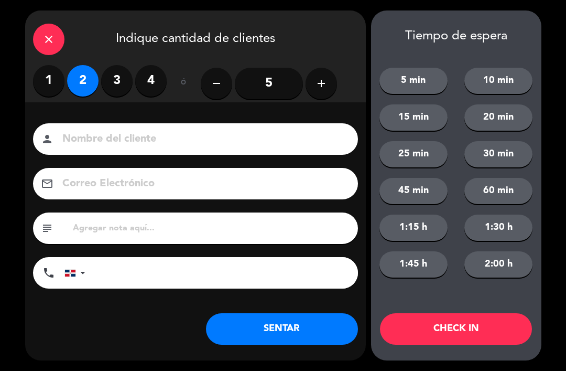
click at [287, 322] on button "SENTAR" at bounding box center [282, 328] width 152 height 31
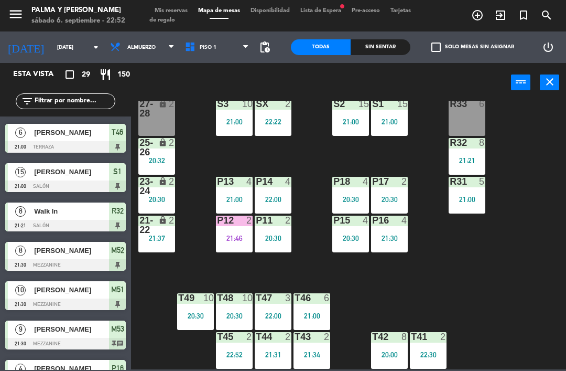
scroll to position [0, 0]
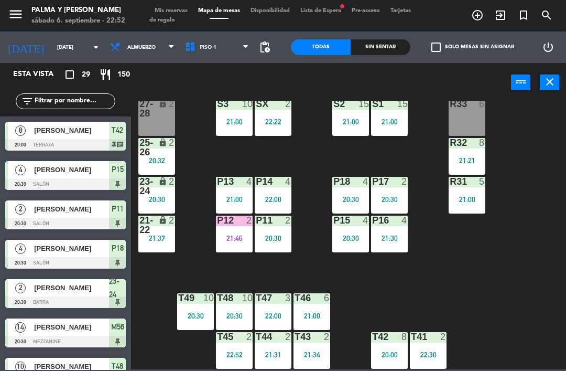
click at [241, 234] on div "21:46" at bounding box center [234, 237] width 37 height 7
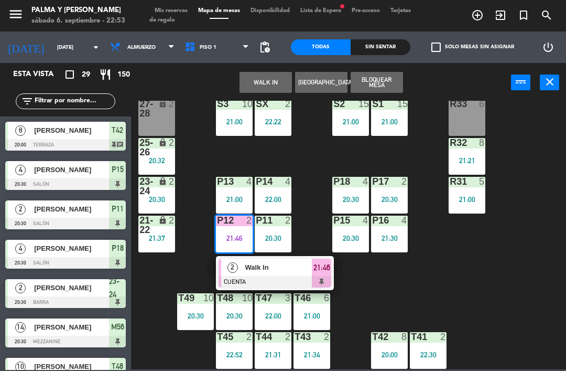
click at [333, 264] on div "2 Walk In CUENTA 21:46" at bounding box center [275, 273] width 118 height 34
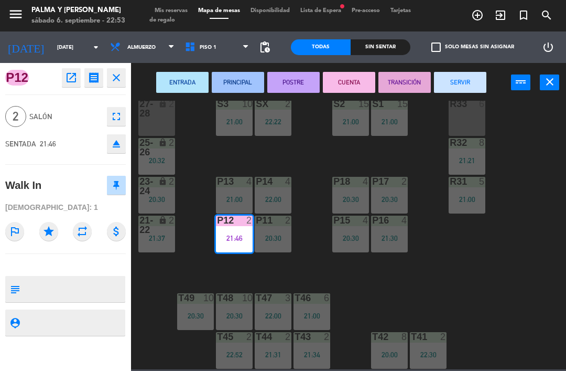
click at [461, 81] on button "SERVIR" at bounding box center [460, 82] width 52 height 21
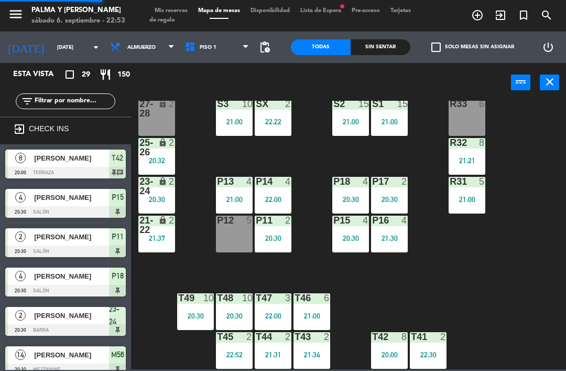
scroll to position [138, 0]
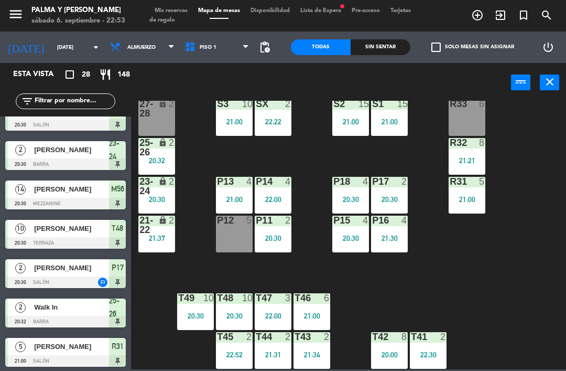
click at [230, 354] on div "22:52" at bounding box center [234, 354] width 37 height 7
click at [554, 288] on div "R33 6 S1 15 21:00 S2 15 21:00 S3 10 21:00 SX 2 22:22 27-28 lock 2 R32 8 21:21 2…" at bounding box center [352, 235] width 430 height 269
click at [275, 357] on div "21:31" at bounding box center [273, 354] width 37 height 7
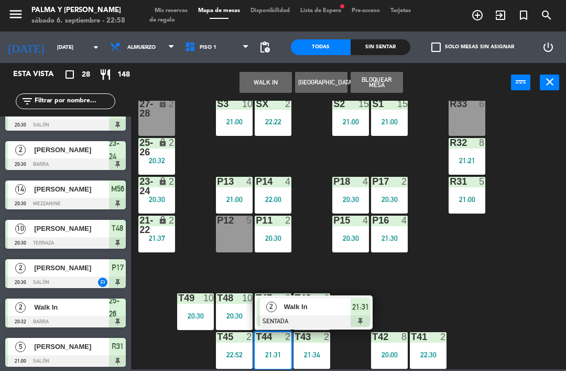
click at [328, 303] on span "Walk In" at bounding box center [317, 306] width 67 height 11
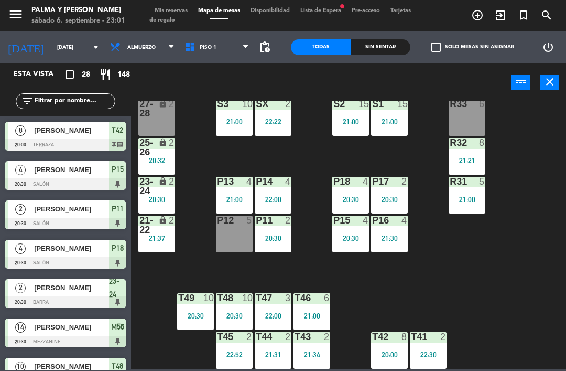
scroll to position [36, 0]
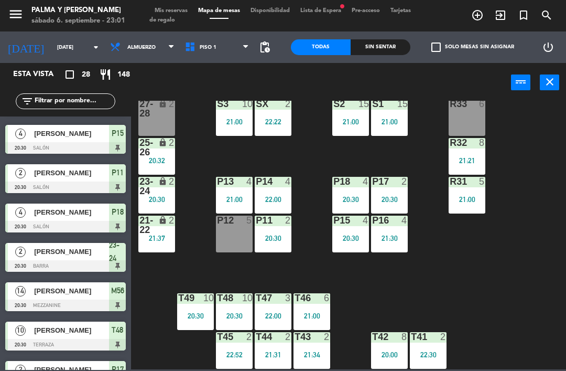
click at [394, 44] on div "Sin sentar" at bounding box center [381, 47] width 60 height 16
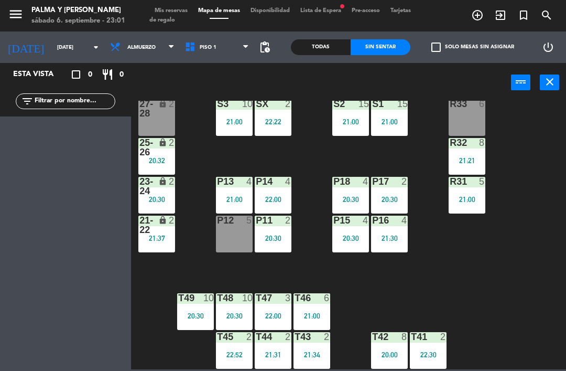
scroll to position [0, 0]
click at [324, 47] on div "Todas" at bounding box center [321, 47] width 60 height 16
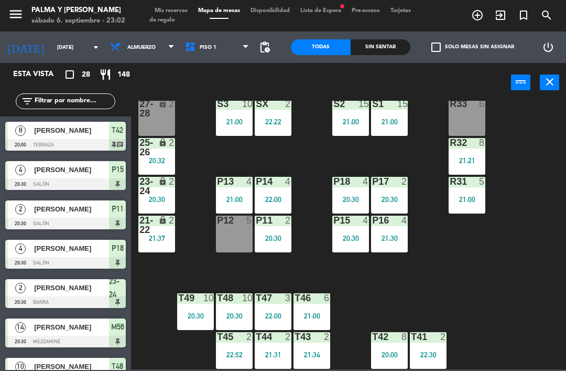
click at [279, 230] on div "P11 2 20:30" at bounding box center [273, 234] width 37 height 37
click at [323, 255] on div "R33 6 S1 15 21:00 S2 15 21:00 S3 10 21:00 SX 2 22:22 27-28 lock 2 R32 8 21:21 2…" at bounding box center [352, 235] width 430 height 269
click at [278, 238] on div "20:30" at bounding box center [273, 237] width 37 height 7
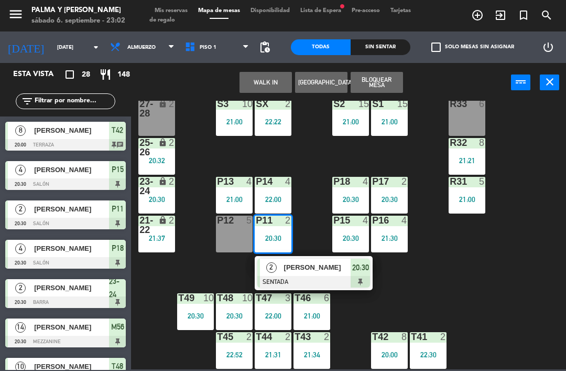
click at [326, 269] on span "[PERSON_NAME]" at bounding box center [317, 267] width 67 height 11
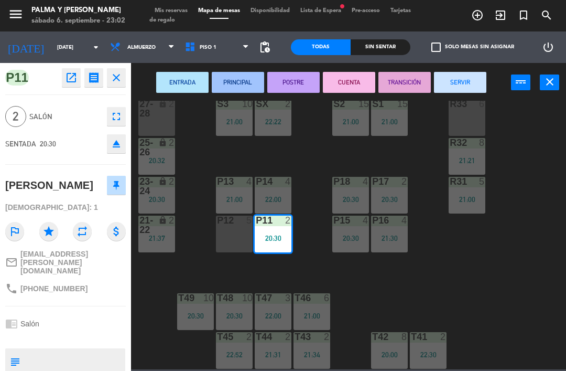
click at [464, 78] on button "SERVIR" at bounding box center [460, 82] width 52 height 21
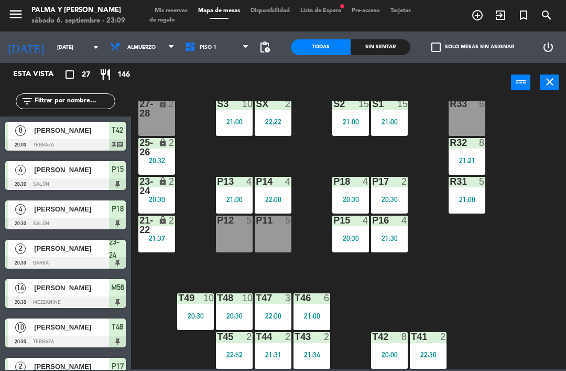
click at [311, 346] on div "T43 2 21:34" at bounding box center [312, 350] width 37 height 37
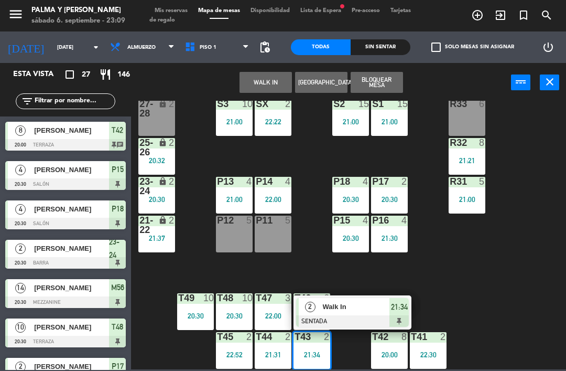
click at [354, 302] on span "Walk In" at bounding box center [356, 306] width 67 height 11
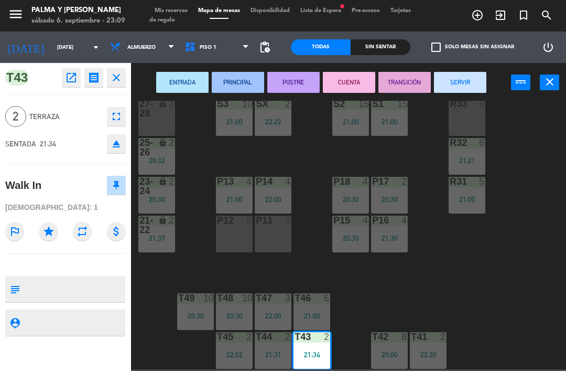
click at [350, 79] on button "CUENTA" at bounding box center [349, 82] width 52 height 21
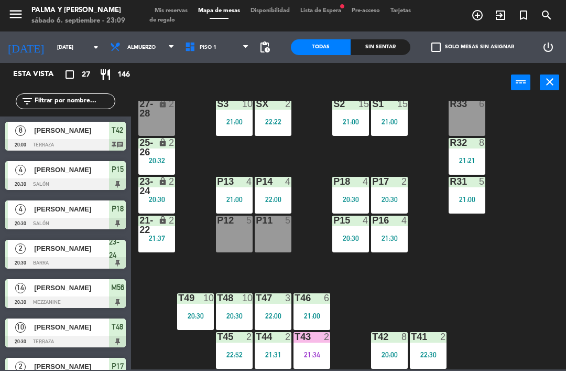
scroll to position [61, 0]
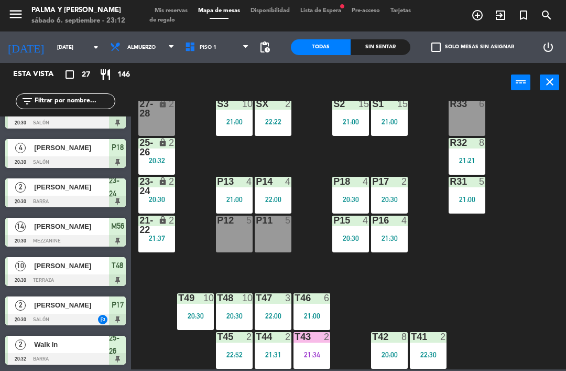
click at [516, 191] on div "R33 6 S1 15 21:00 S2 15 21:00 S3 10 21:00 SX 2 22:22 27-28 lock 2 R32 8 21:21 2…" at bounding box center [352, 235] width 430 height 269
click at [521, 121] on div "R33 6 S1 15 21:00 S2 15 21:00 S3 10 21:00 SX 2 22:22 27-28 lock 2 R32 8 21:21 2…" at bounding box center [352, 235] width 430 height 269
click at [165, 8] on span "Mis reservas" at bounding box center [171, 11] width 44 height 6
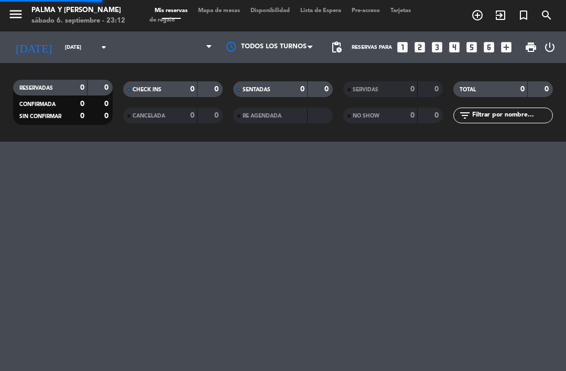
click at [217, 9] on span "Mapa de mesas" at bounding box center [219, 11] width 52 height 6
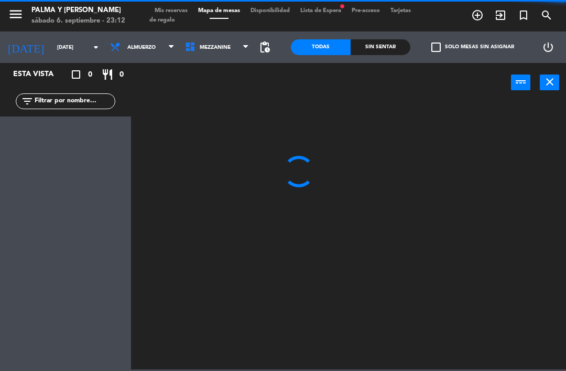
click at [52, 44] on input "[DATE]" at bounding box center [88, 47] width 72 height 16
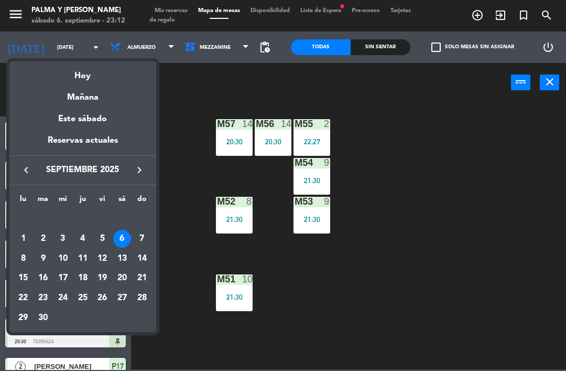
click at [69, 272] on div "17" at bounding box center [63, 278] width 18 height 18
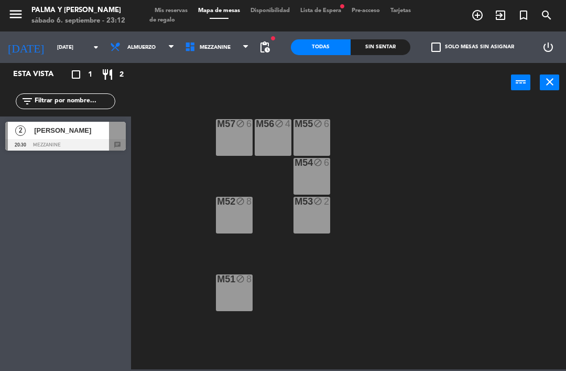
click at [211, 45] on span "Mezzanine" at bounding box center [215, 48] width 31 height 6
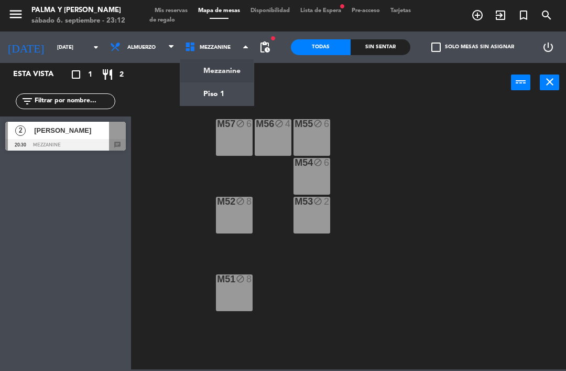
click at [216, 92] on ng-component "menu Palma y [PERSON_NAME][DATE] 6. septiembre - 23:12 Mis reservas Mapa de mes…" at bounding box center [283, 184] width 566 height 369
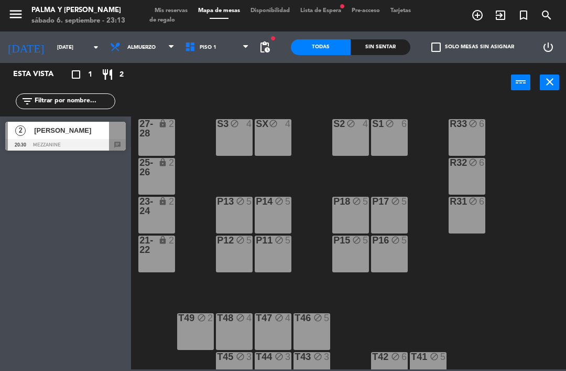
click at [60, 54] on input "[DATE]" at bounding box center [88, 47] width 72 height 16
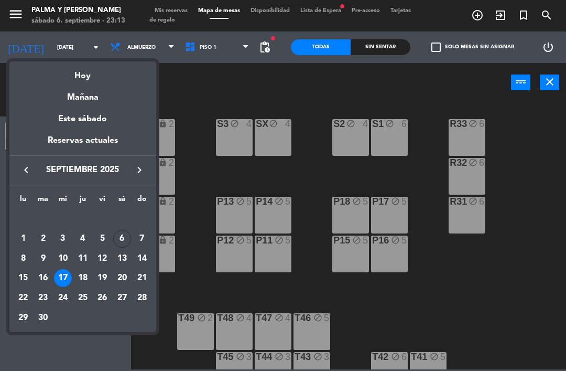
click at [71, 79] on div "Hoy" at bounding box center [82, 72] width 147 height 22
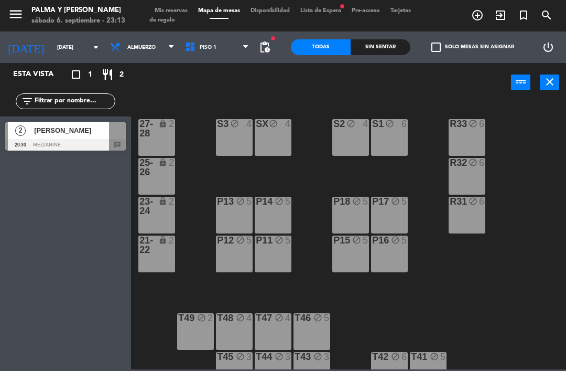
type input "[DATE]"
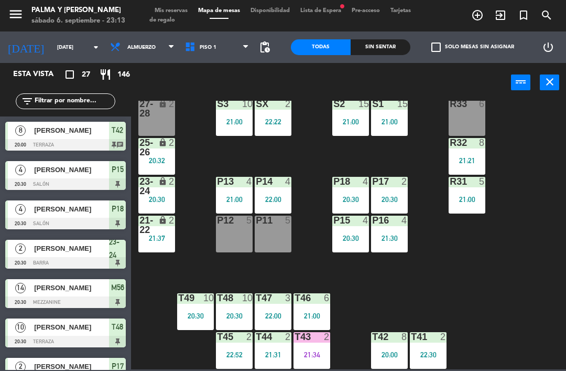
scroll to position [20, 0]
click at [389, 351] on div "20:00" at bounding box center [389, 354] width 37 height 7
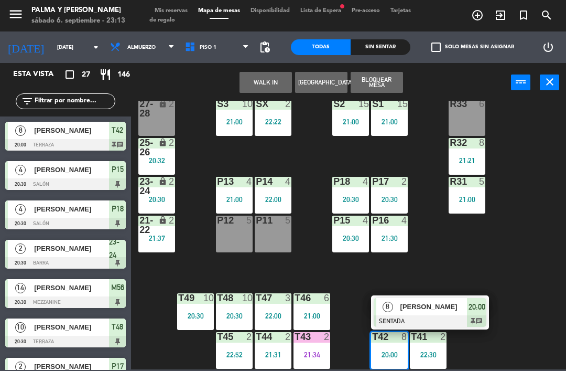
click at [459, 316] on div at bounding box center [430, 321] width 113 height 12
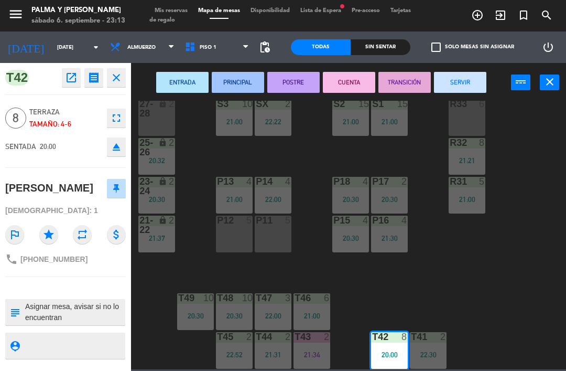
click at [240, 242] on div "P12 5" at bounding box center [234, 234] width 37 height 37
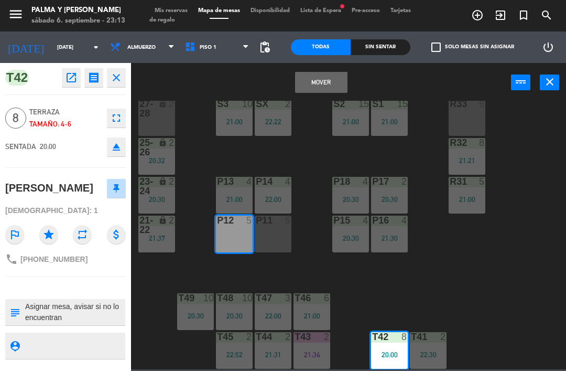
click at [344, 92] on button "Mover" at bounding box center [321, 82] width 52 height 21
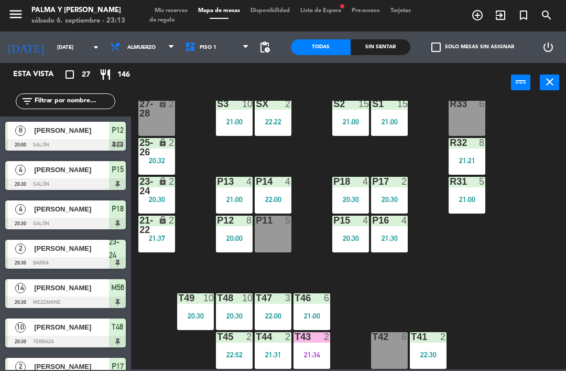
click at [281, 115] on div "SX 2 22:22" at bounding box center [273, 117] width 37 height 37
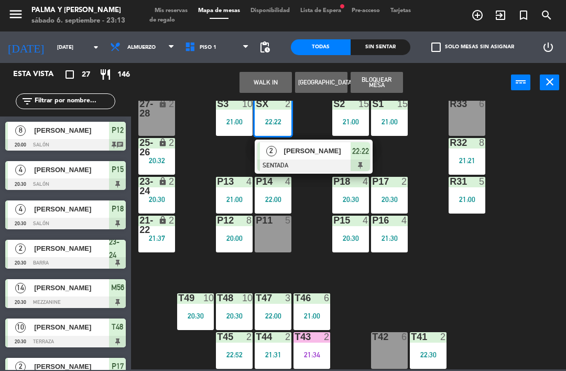
click at [340, 156] on span "[PERSON_NAME]" at bounding box center [317, 150] width 67 height 11
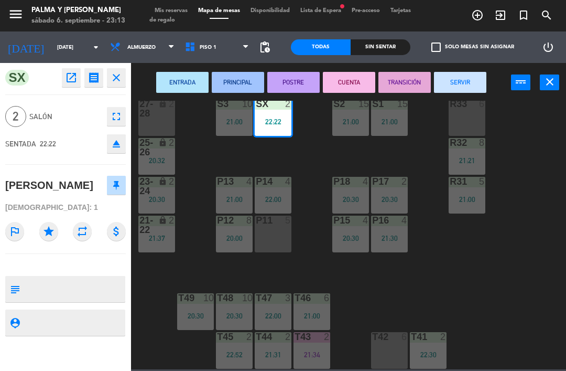
click at [480, 83] on button "SERVIR" at bounding box center [460, 82] width 52 height 21
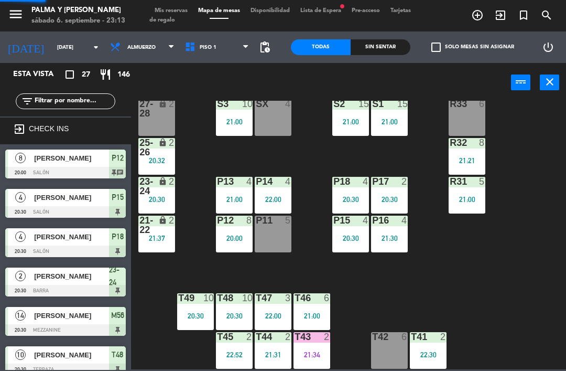
scroll to position [229, 0]
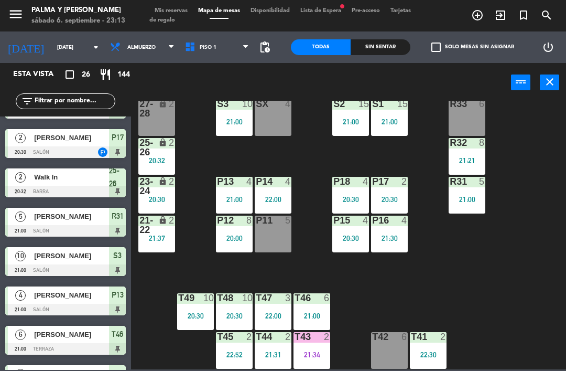
click at [328, 351] on div "21:34" at bounding box center [312, 354] width 37 height 7
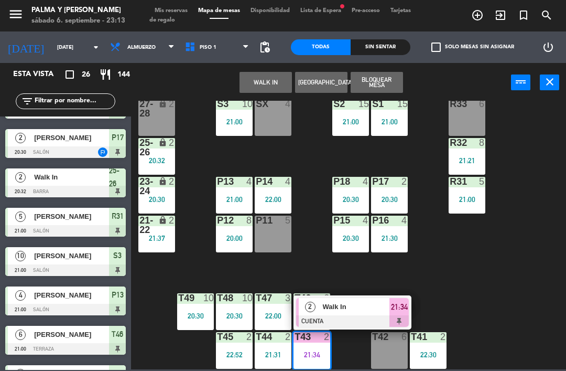
click at [362, 317] on div at bounding box center [352, 321] width 113 height 12
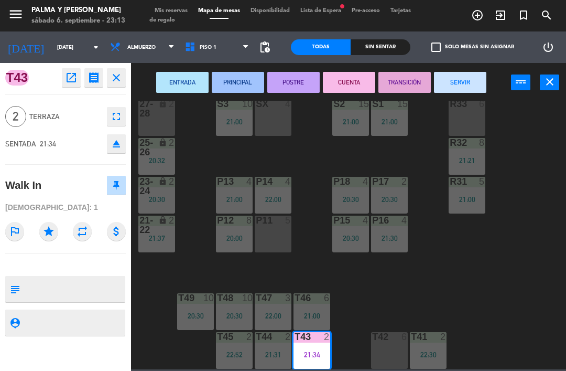
click at [471, 85] on button "SERVIR" at bounding box center [460, 82] width 52 height 21
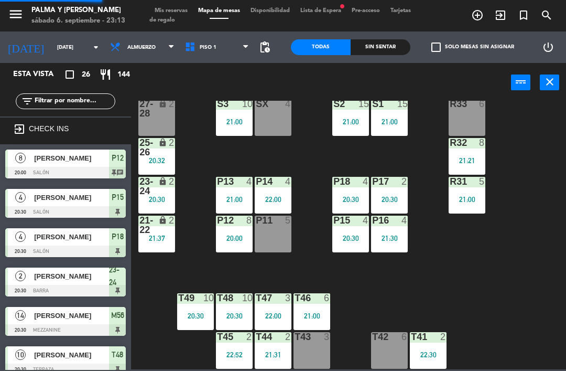
scroll to position [97, 0]
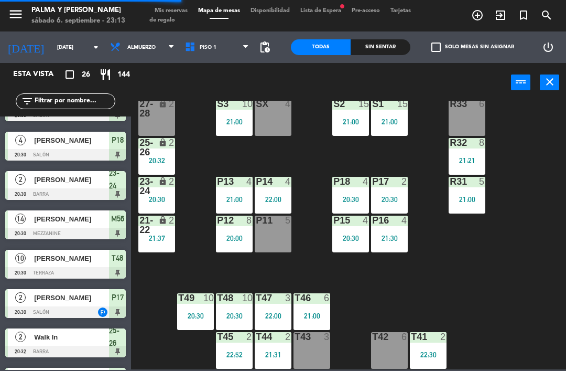
click at [501, 279] on div "R33 6 S1 15 21:00 S2 15 21:00 S3 10 21:00 SX 4 27-28 lock 2 R32 8 21:21 25-26 l…" at bounding box center [352, 235] width 430 height 269
click at [312, 354] on div "T43 3" at bounding box center [312, 350] width 37 height 37
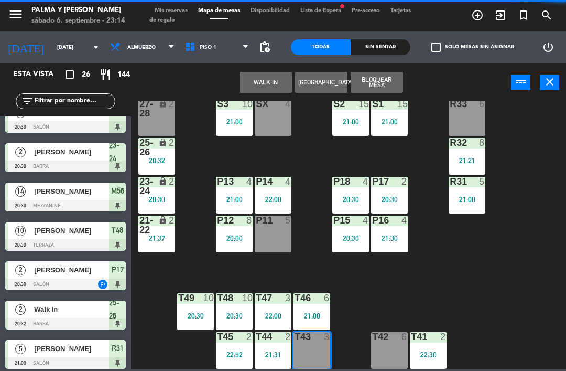
click at [273, 91] on button "WALK IN" at bounding box center [266, 82] width 52 height 21
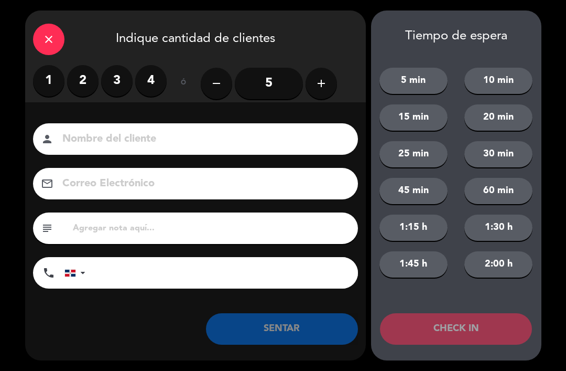
click at [162, 75] on label "4" at bounding box center [150, 80] width 31 height 31
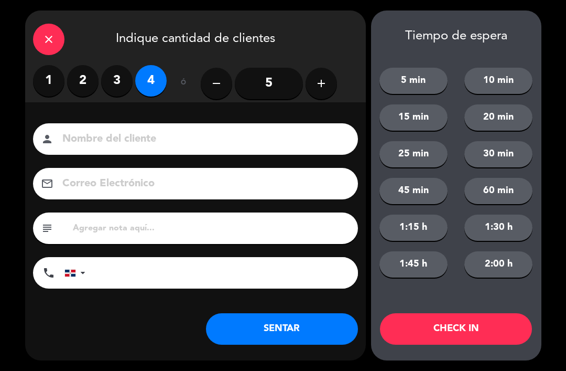
click at [120, 79] on label "3" at bounding box center [116, 80] width 31 height 31
click at [325, 333] on button "SENTAR" at bounding box center [282, 328] width 152 height 31
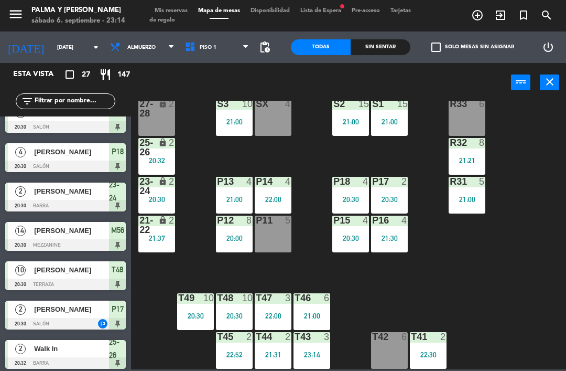
scroll to position [0, 0]
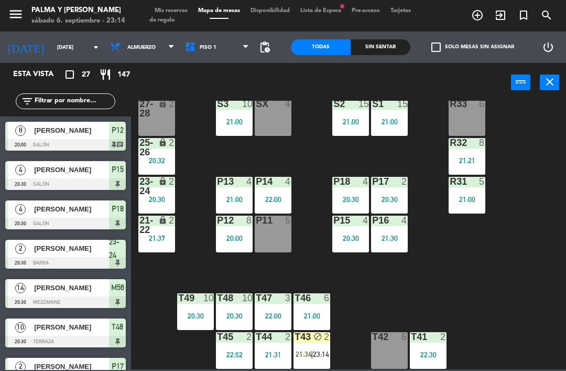
click at [526, 261] on div "R33 6 S1 15 21:00 S2 15 21:00 S3 10 21:00 SX 4 27-28 lock 2 R32 8 21:21 25-26 l…" at bounding box center [352, 235] width 430 height 269
